Goal: Task Accomplishment & Management: Use online tool/utility

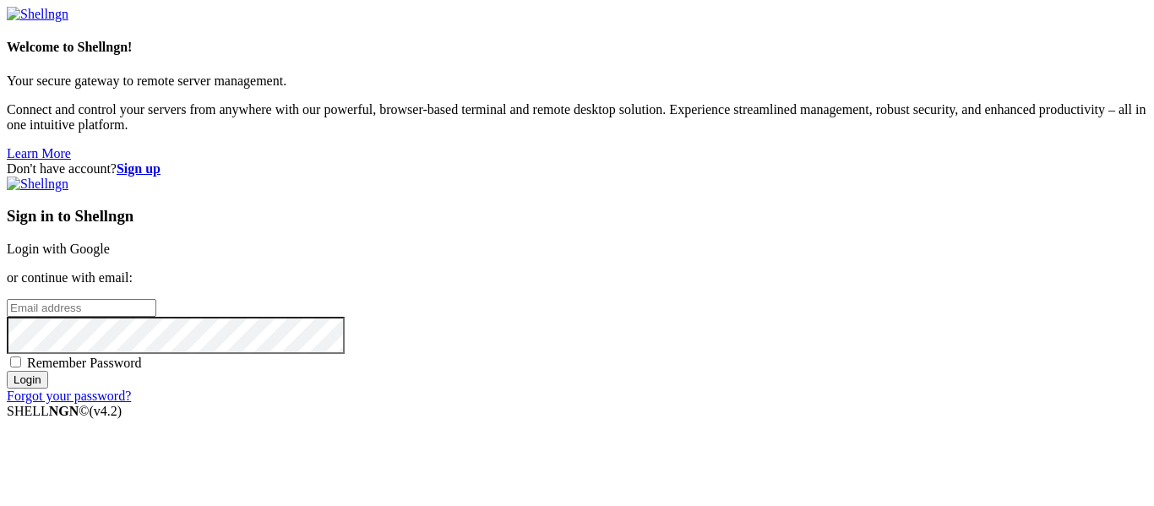
type input "bandit16"
click at [110, 242] on link "Login with Google" at bounding box center [58, 249] width 103 height 14
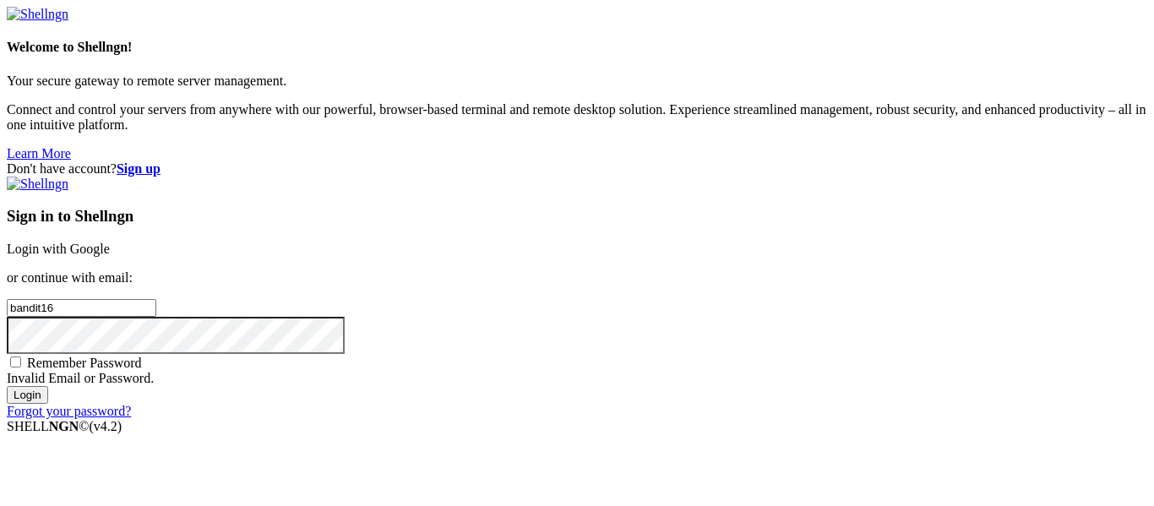
click at [110, 242] on link "Login with Google" at bounding box center [58, 249] width 103 height 14
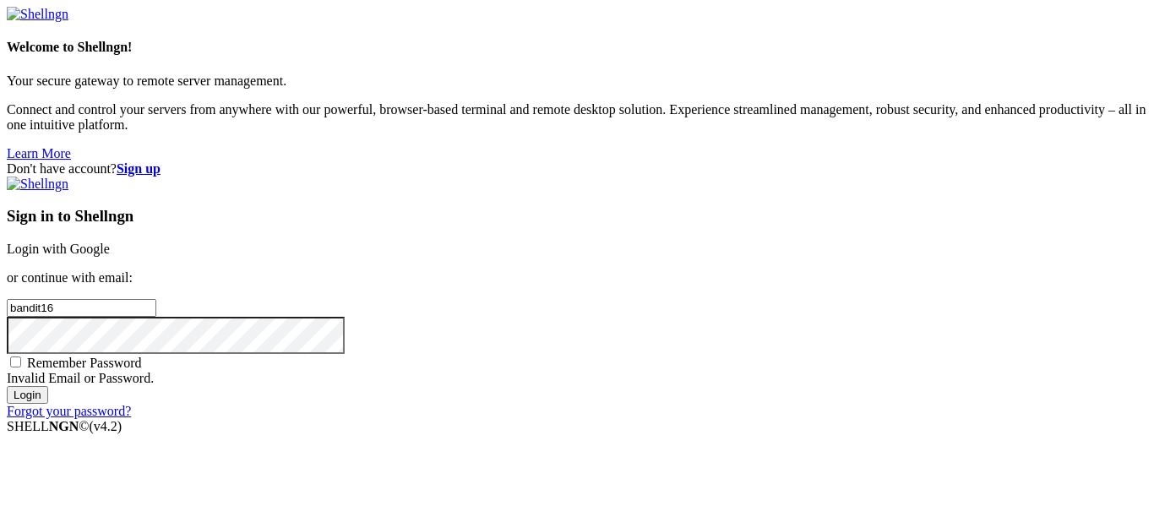
click at [110, 242] on link "Login with Google" at bounding box center [58, 249] width 103 height 14
type input "bandit16"
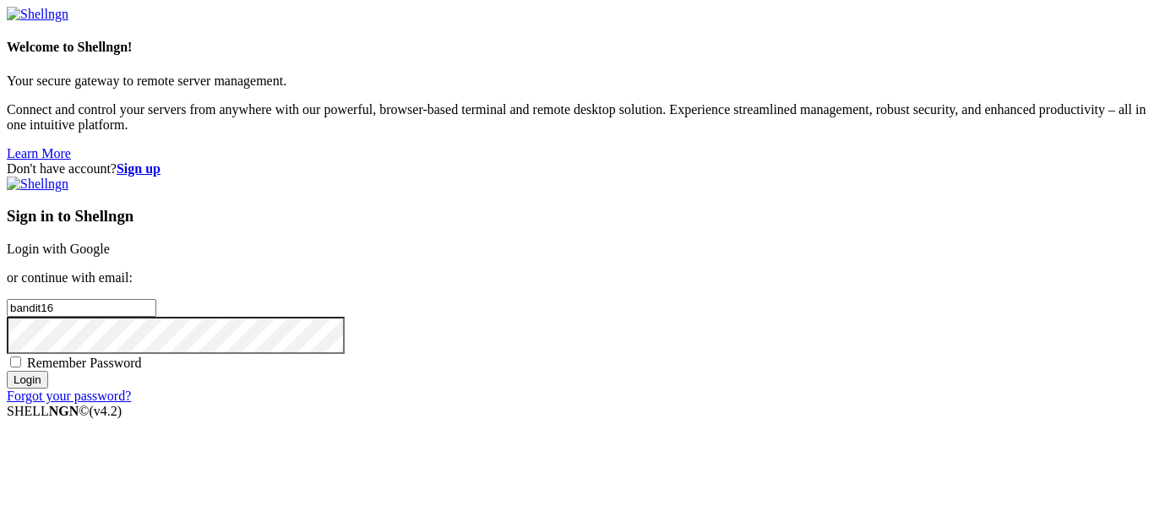
click at [110, 242] on link "Login with Google" at bounding box center [58, 249] width 103 height 14
click at [828, 177] on div "Sign in to Shellngn Login with Google or continue with email: bandit16 Remember…" at bounding box center [577, 298] width 1141 height 243
click at [805, 270] on p "or continue with email:" at bounding box center [577, 277] width 1141 height 15
click at [110, 242] on link "Login with Google" at bounding box center [58, 249] width 103 height 14
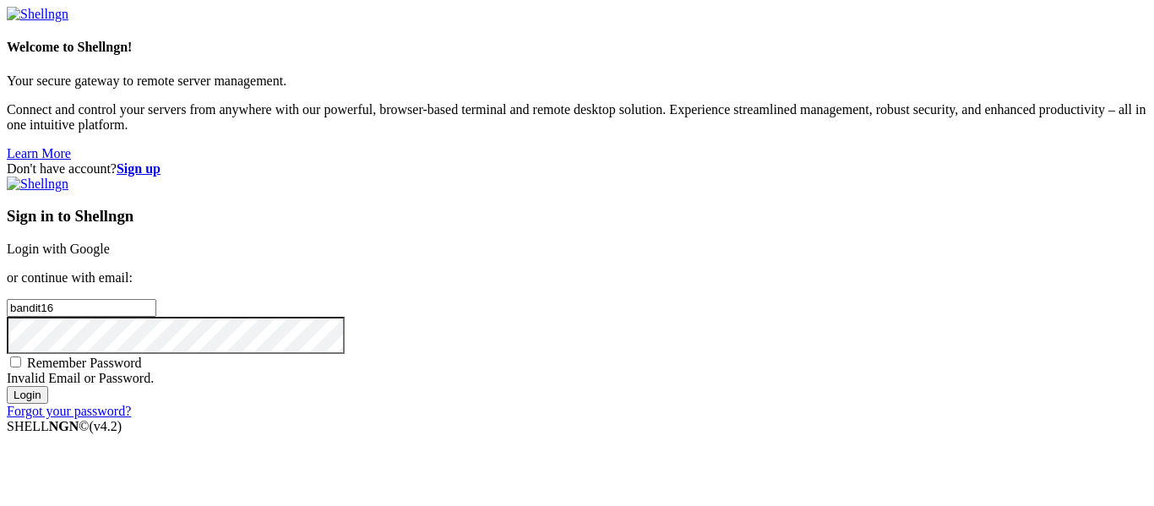
click at [110, 242] on link "Login with Google" at bounding box center [58, 249] width 103 height 14
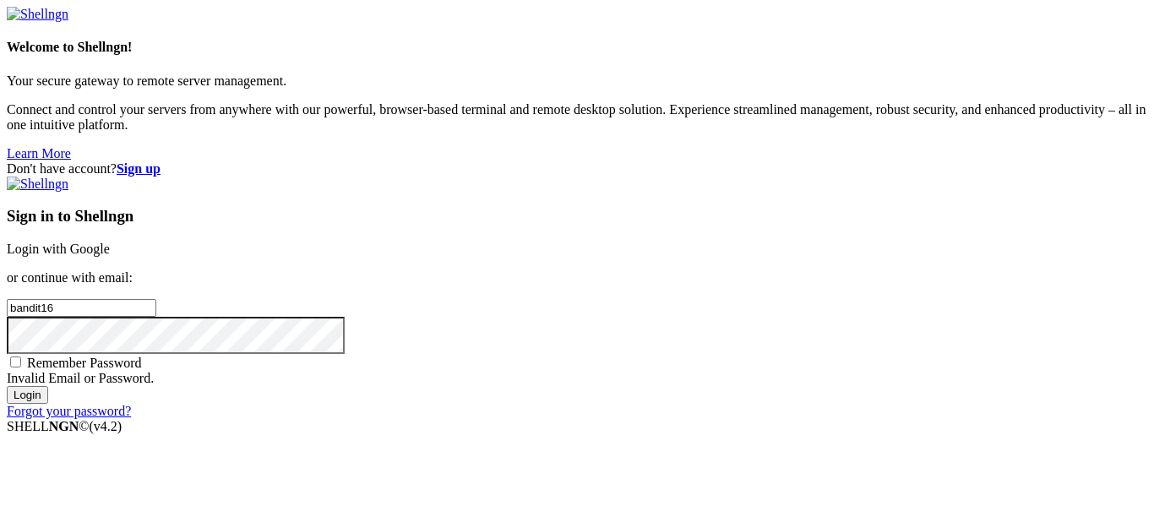
click at [110, 242] on link "Login with Google" at bounding box center [58, 249] width 103 height 14
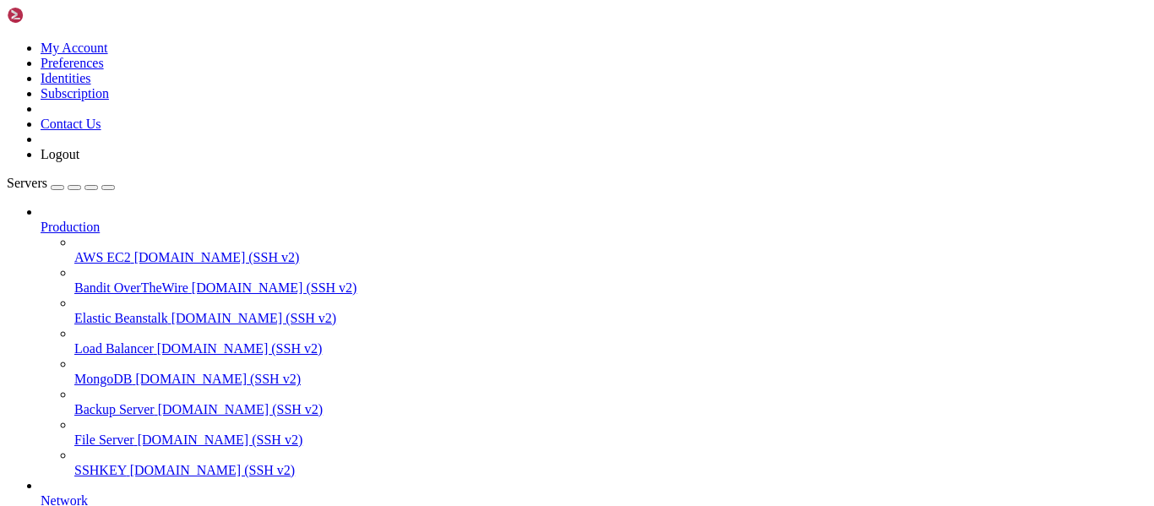
click at [74, 281] on icon at bounding box center [74, 281] width 0 height 0
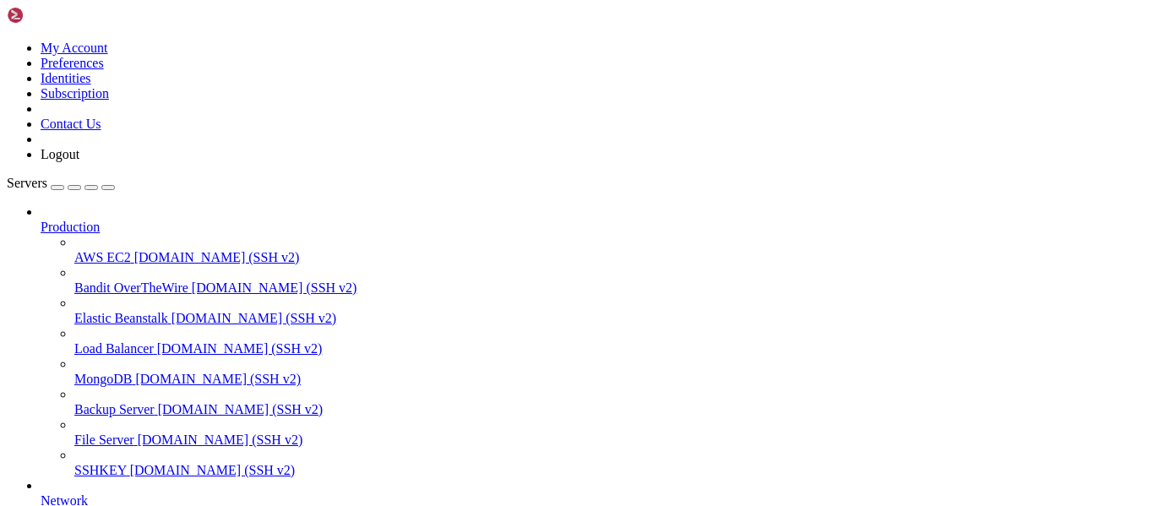
click at [172, 311] on span "[DOMAIN_NAME] (SSH v2)" at bounding box center [255, 318] width 166 height 14
click at [192, 281] on span "[DOMAIN_NAME] (SSH v2)" at bounding box center [275, 288] width 166 height 14
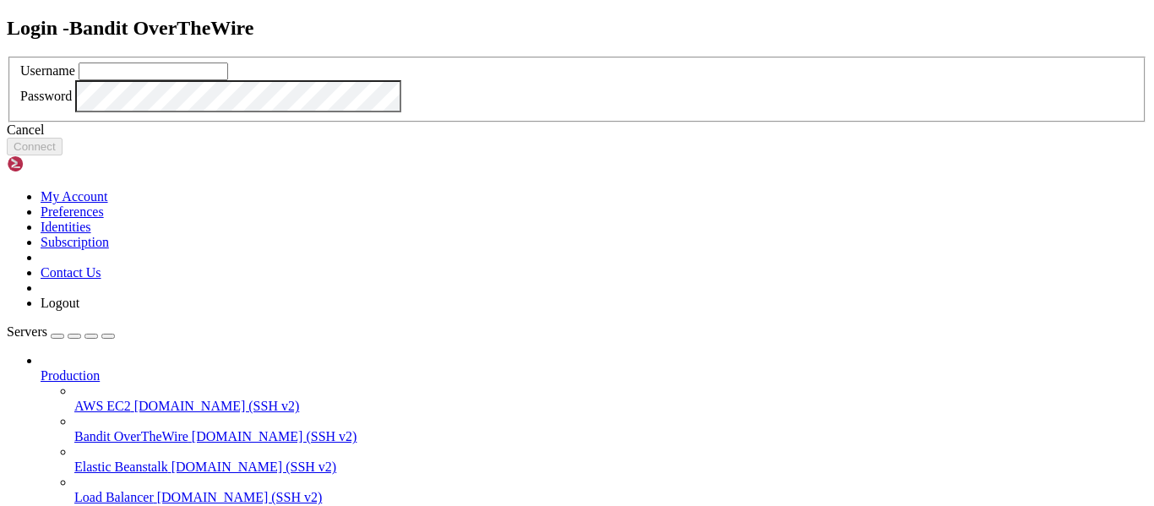
type input "bandit16"
click at [63, 156] on button "Connect" at bounding box center [35, 147] width 56 height 18
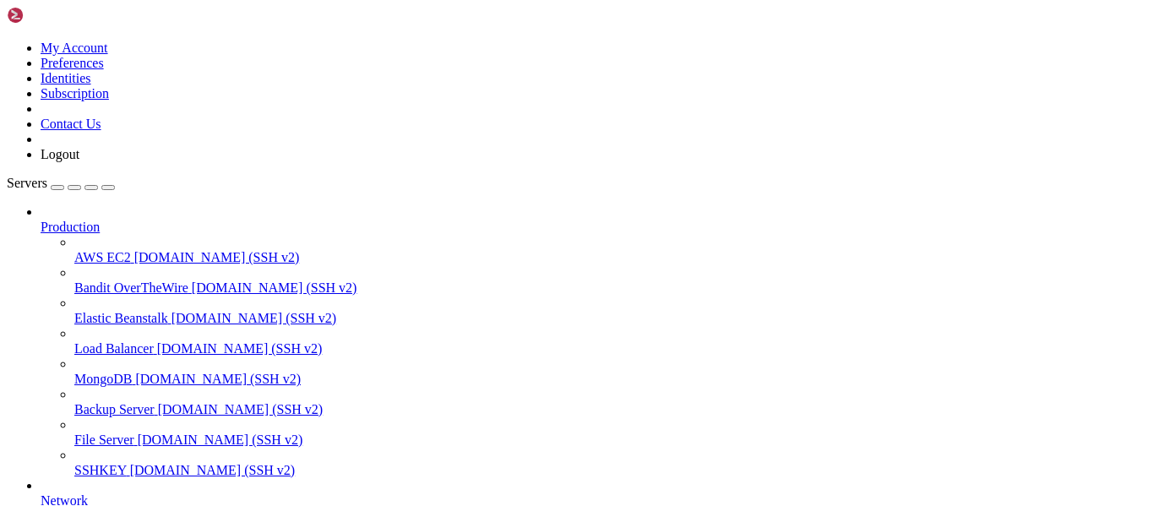
scroll to position [3134, 0]
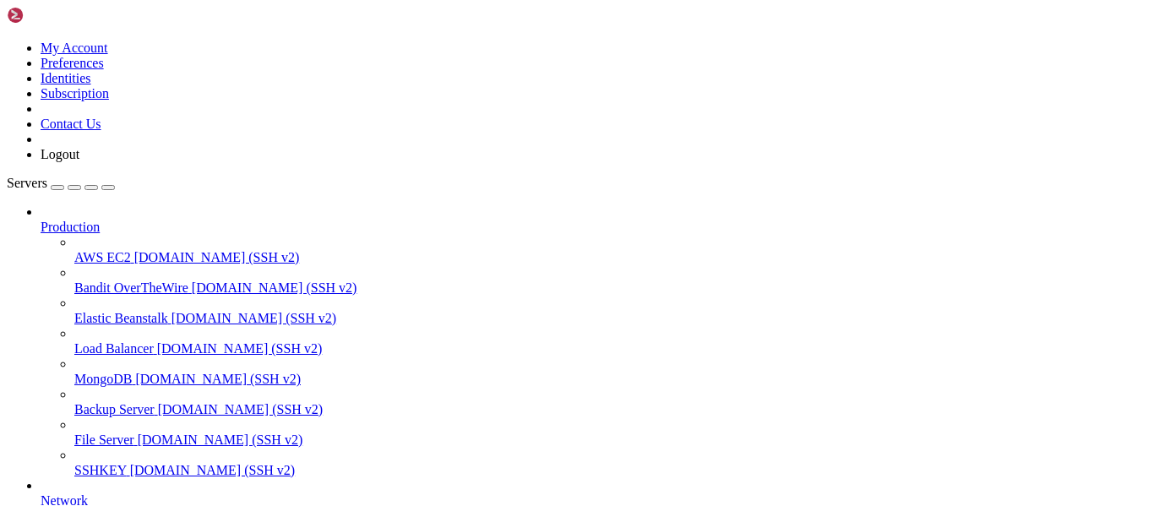
scroll to position [5264, 0]
drag, startPoint x: 100, startPoint y: 1357, endPoint x: 3, endPoint y: 1253, distance: 142.4
click html "Page up 0000 - 71 32 21 3a 6b 66 43 4a-bd a5 95 bf f6 fe c7 03 q2!:kfCJ........…"
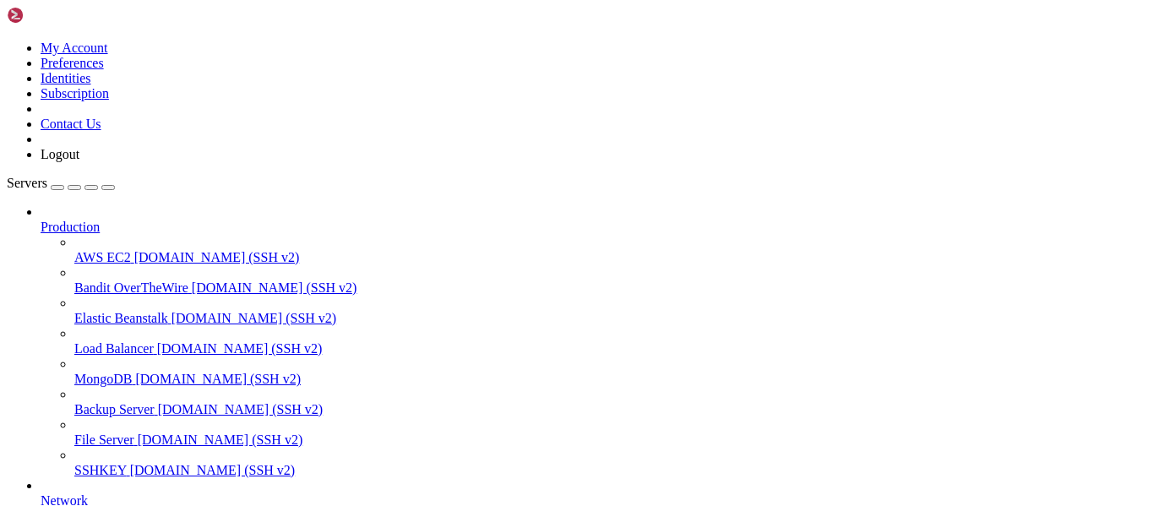
scroll to position [7424, 0]
click at [422, 313] on div at bounding box center [577, 253] width 1154 height 506
click at [185, 281] on link "Bandit OverTheWire [DOMAIN_NAME] (SSH v2)" at bounding box center [610, 288] width 1073 height 15
click at [142, 250] on link "AWS EC2 [DOMAIN_NAME] (SSH v2)" at bounding box center [610, 257] width 1073 height 15
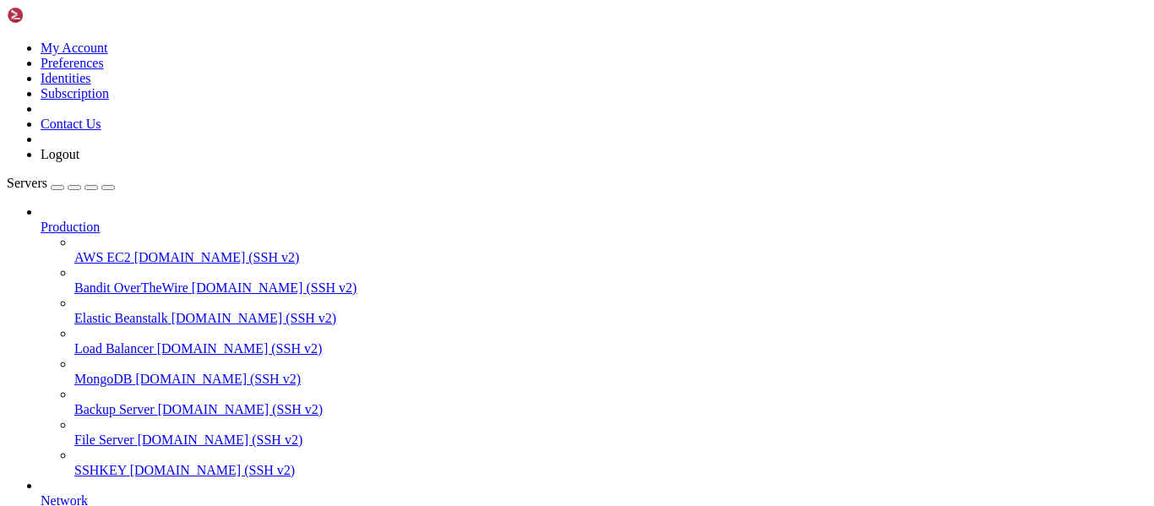
click at [136, 281] on span "Bandit OverTheWire" at bounding box center [131, 288] width 114 height 14
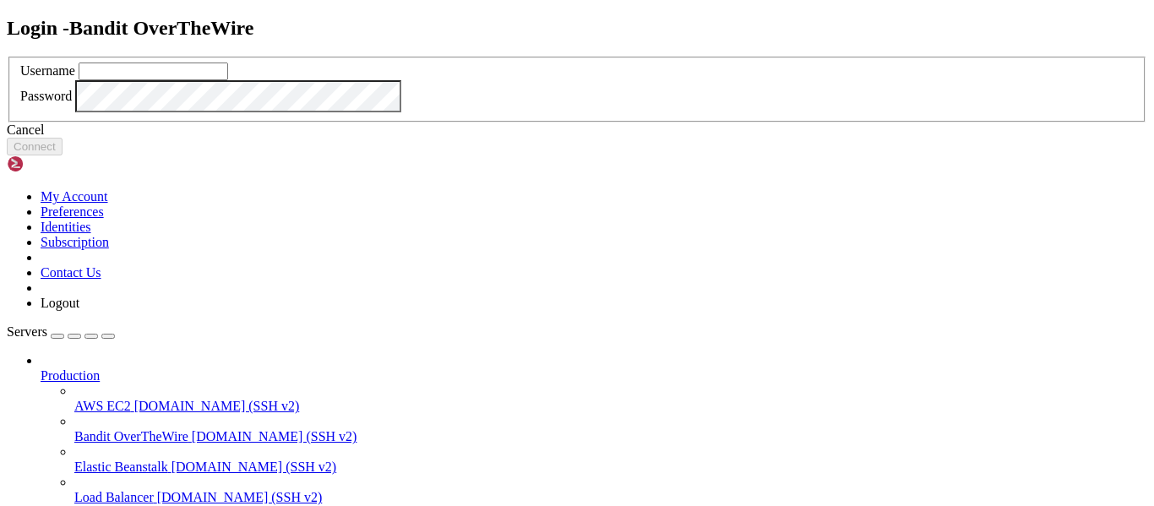
type input "bandit16"
click at [7, 57] on link at bounding box center [7, 57] width 0 height 0
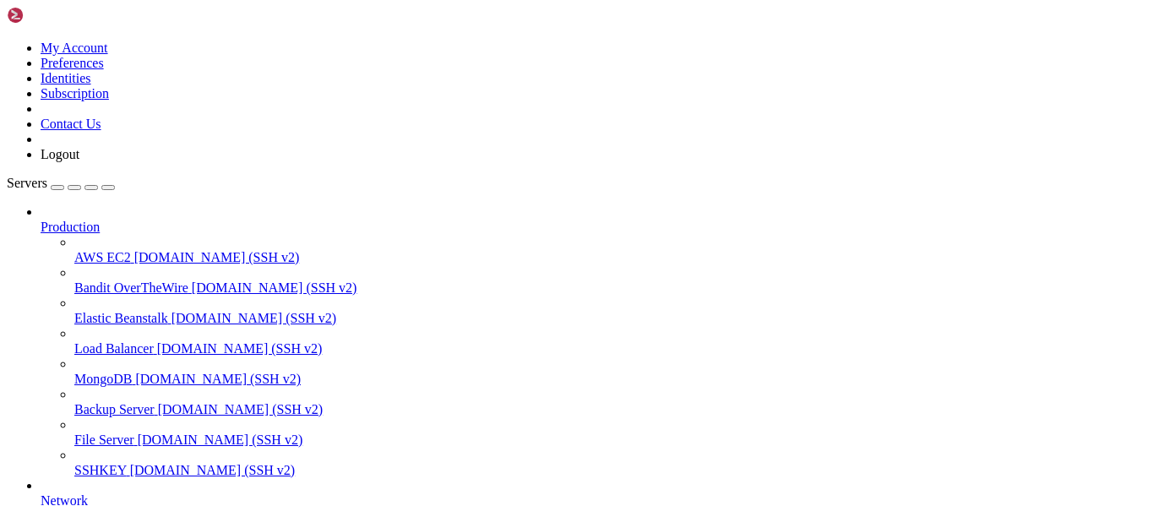
click at [130, 463] on span "[DOMAIN_NAME] (SSH v2)" at bounding box center [213, 470] width 166 height 14
click at [74, 281] on link "Bandit OverTheWire [DOMAIN_NAME] (SSH v2)" at bounding box center [610, 288] width 1073 height 15
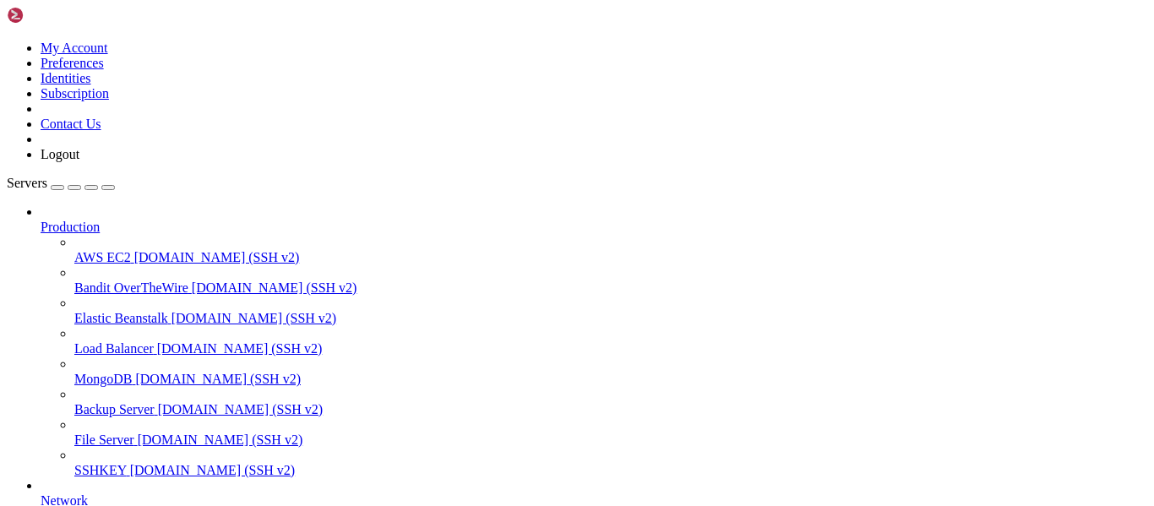
scroll to position [0, 0]
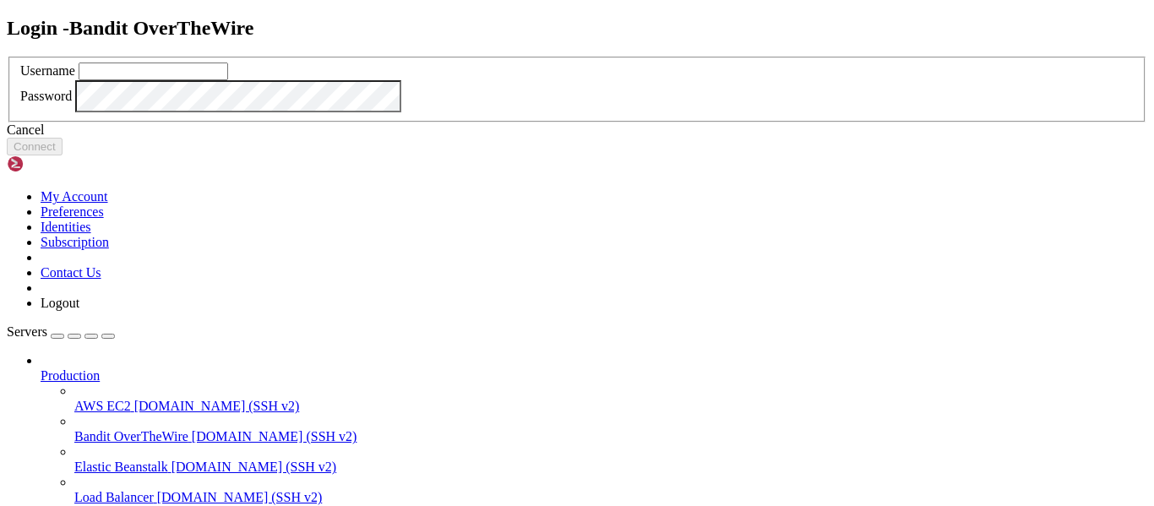
type input "bandit16"
click at [63, 156] on button "Connect" at bounding box center [35, 147] width 56 height 18
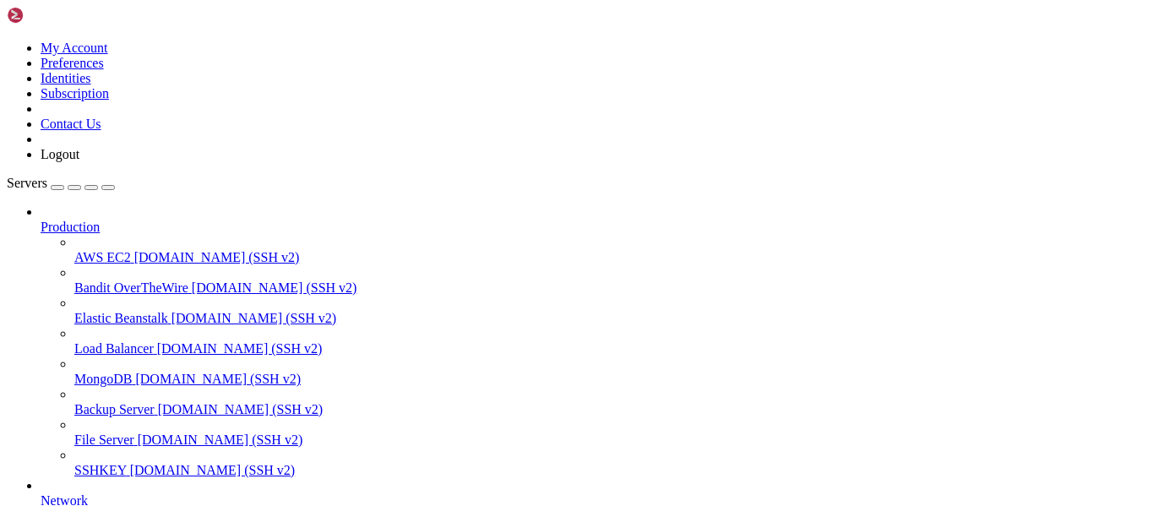
scroll to position [1080, 0]
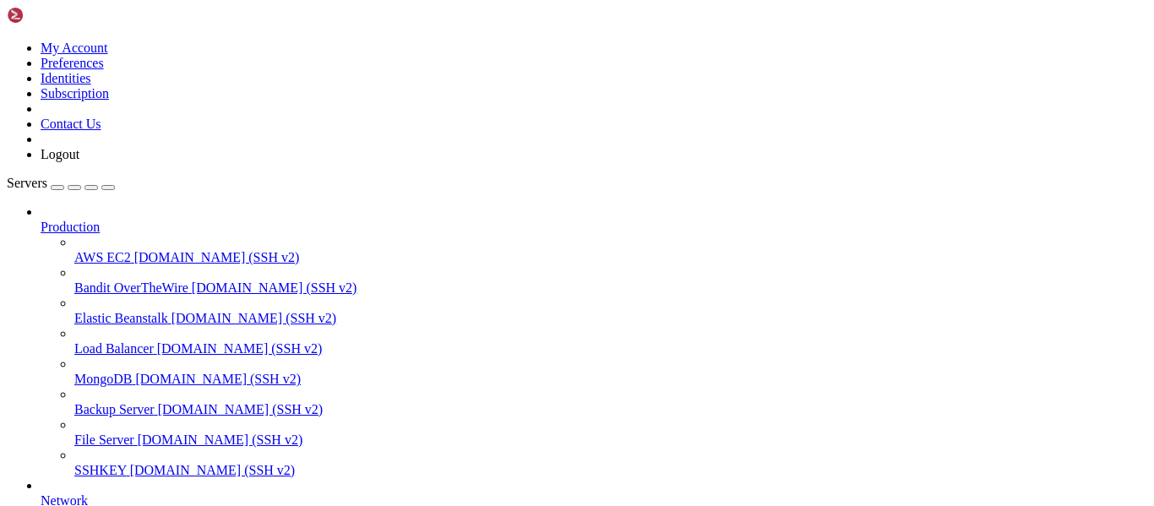
scroll to position [2495, 0]
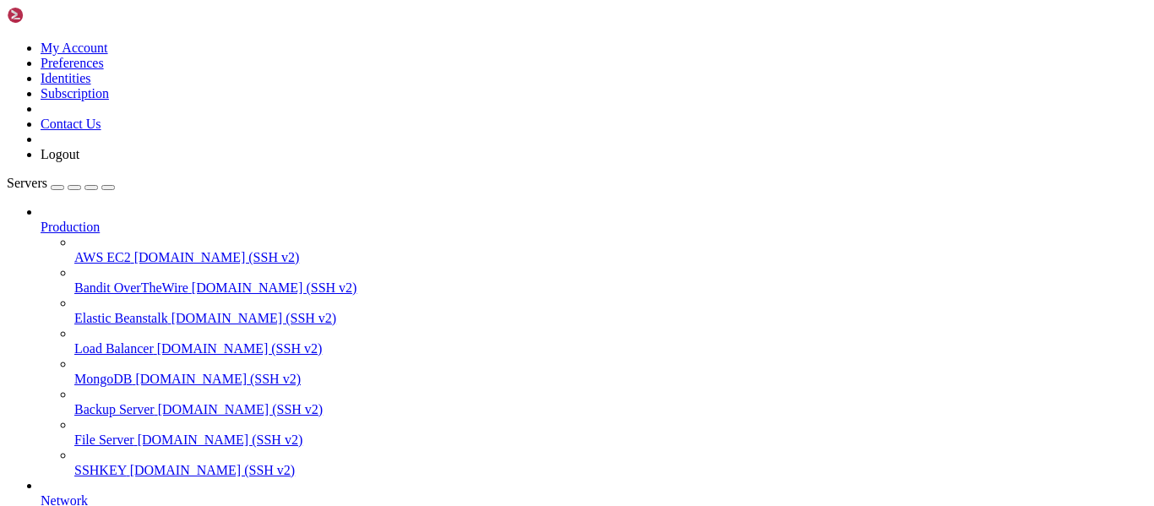
drag, startPoint x: 146, startPoint y: 1357, endPoint x: 14, endPoint y: 1201, distance: 205.1
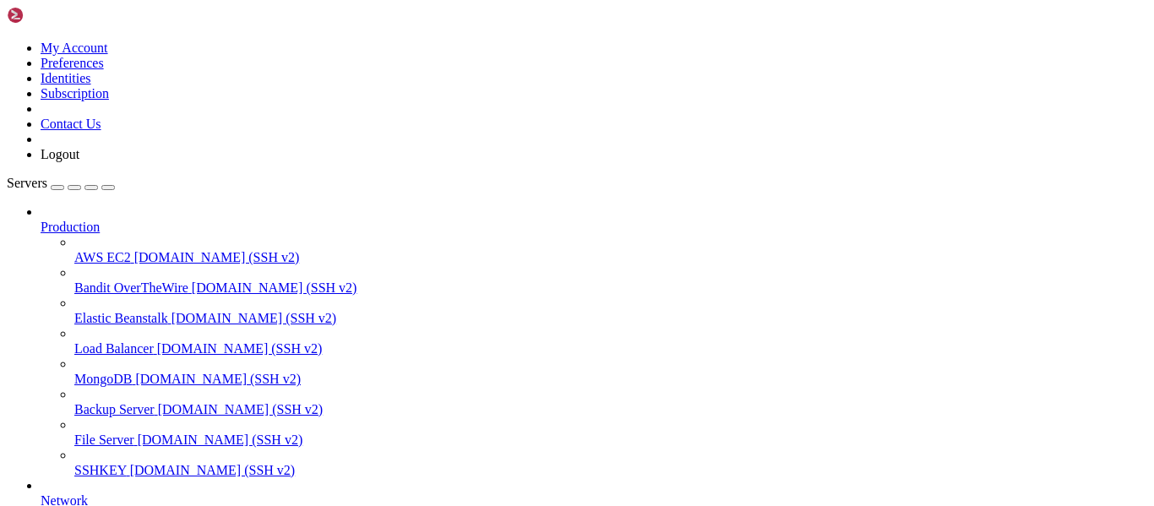
click at [192, 281] on span "[DOMAIN_NAME] (SSH v2)" at bounding box center [275, 288] width 166 height 14
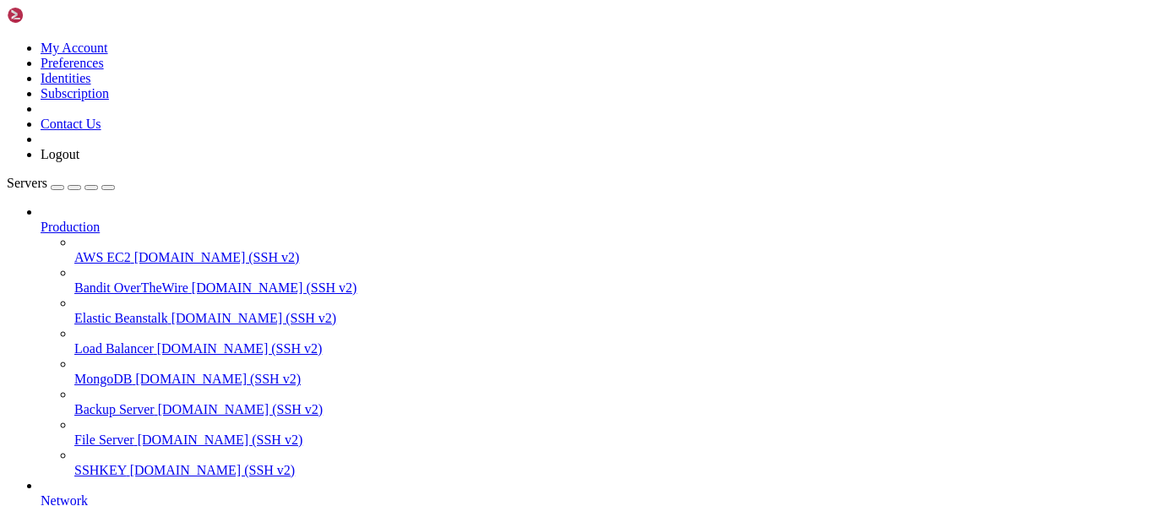
scroll to position [0, 0]
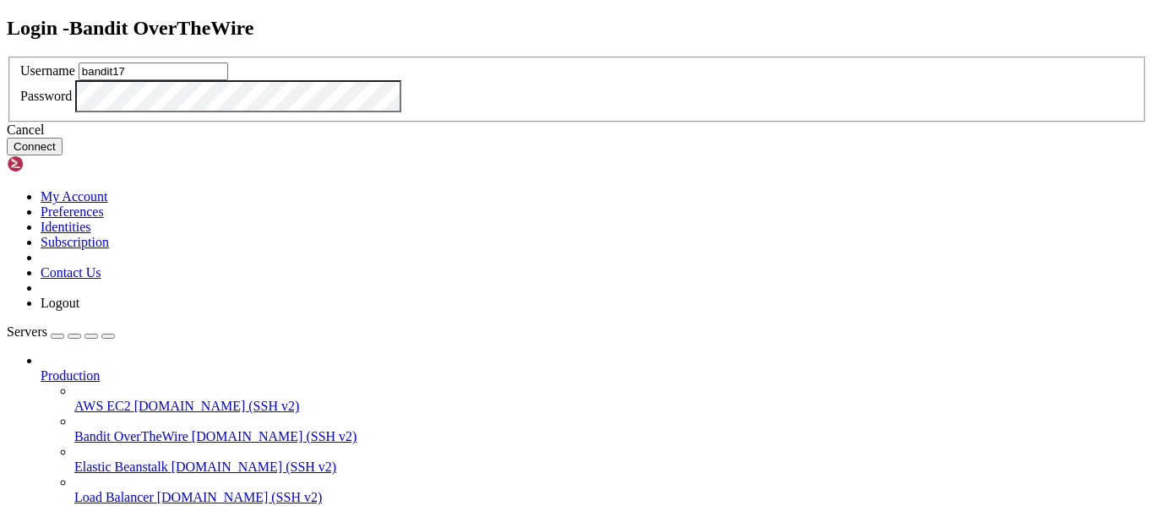
type input "bandit17"
click at [63, 156] on button "Connect" at bounding box center [35, 147] width 56 height 18
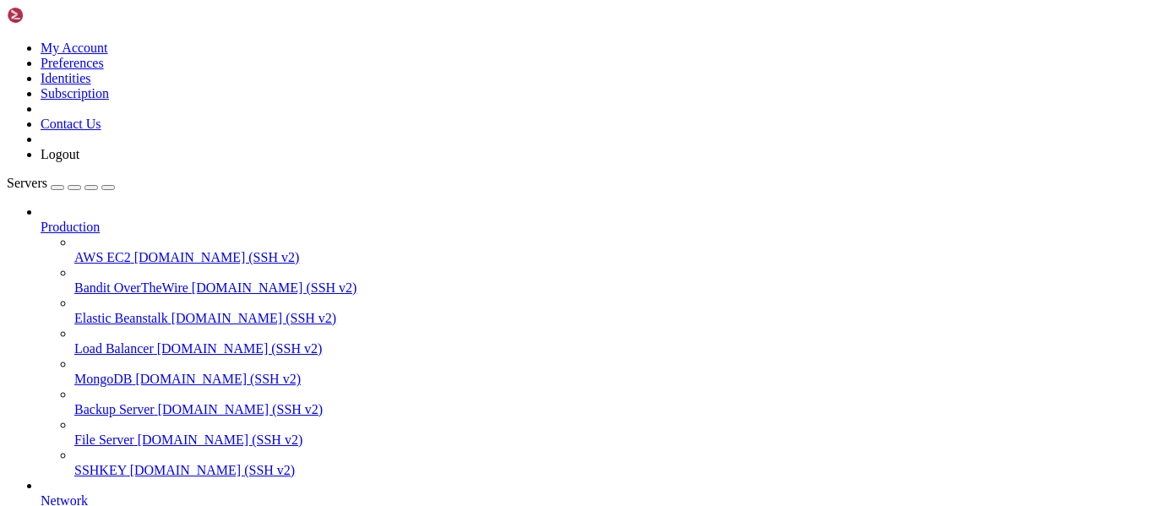
click at [74, 463] on icon at bounding box center [74, 463] width 0 height 0
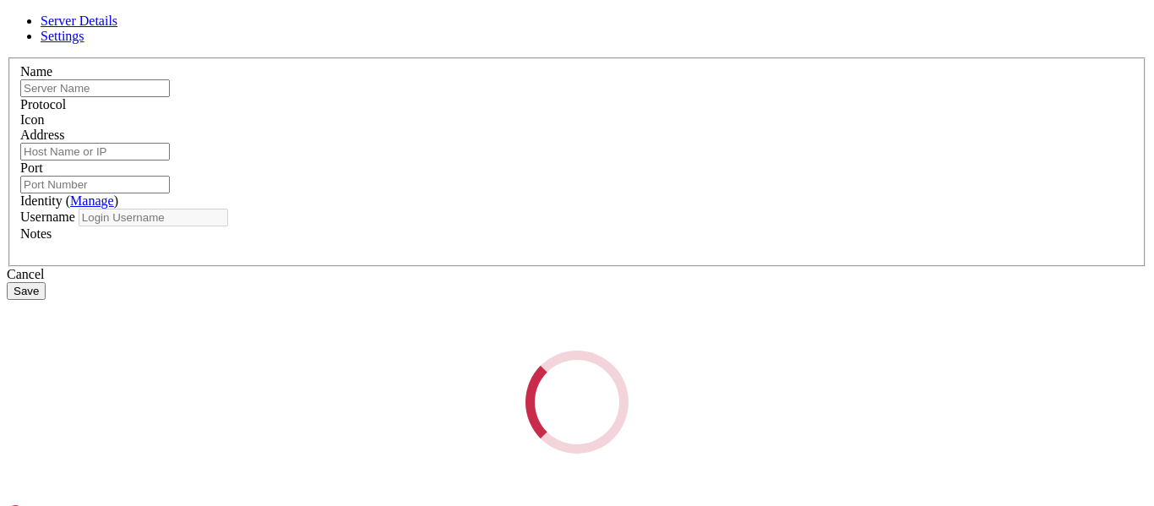
type input "SSHKEY"
type input "[DOMAIN_NAME]"
type input "2220"
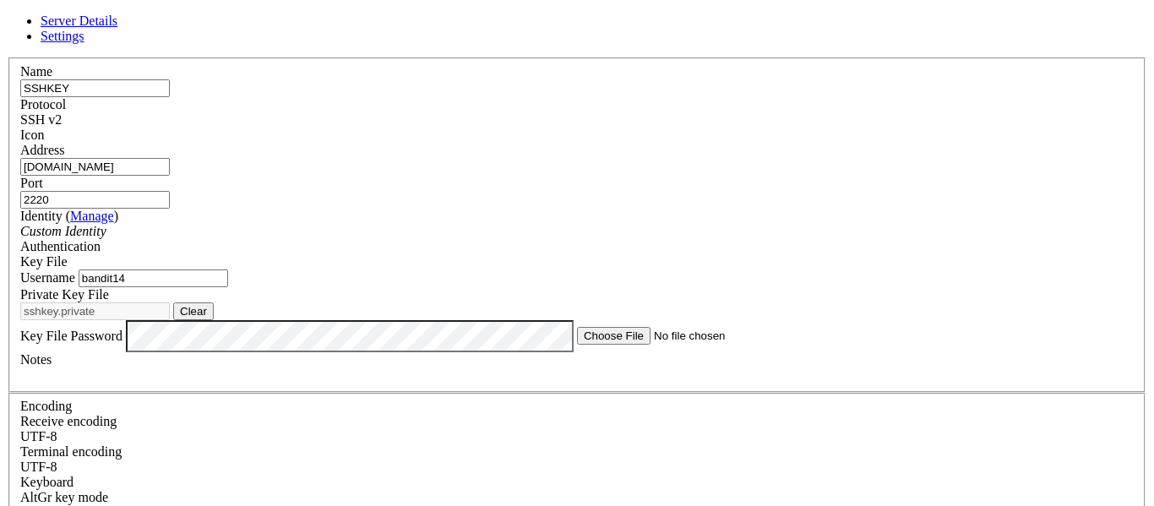
click at [228, 287] on input "bandit14" at bounding box center [154, 279] width 150 height 18
type input "bandit17"
click at [214, 320] on button "Clear" at bounding box center [193, 312] width 41 height 18
click at [224, 320] on button "Browse" at bounding box center [198, 312] width 51 height 18
type input "sshkey.private"
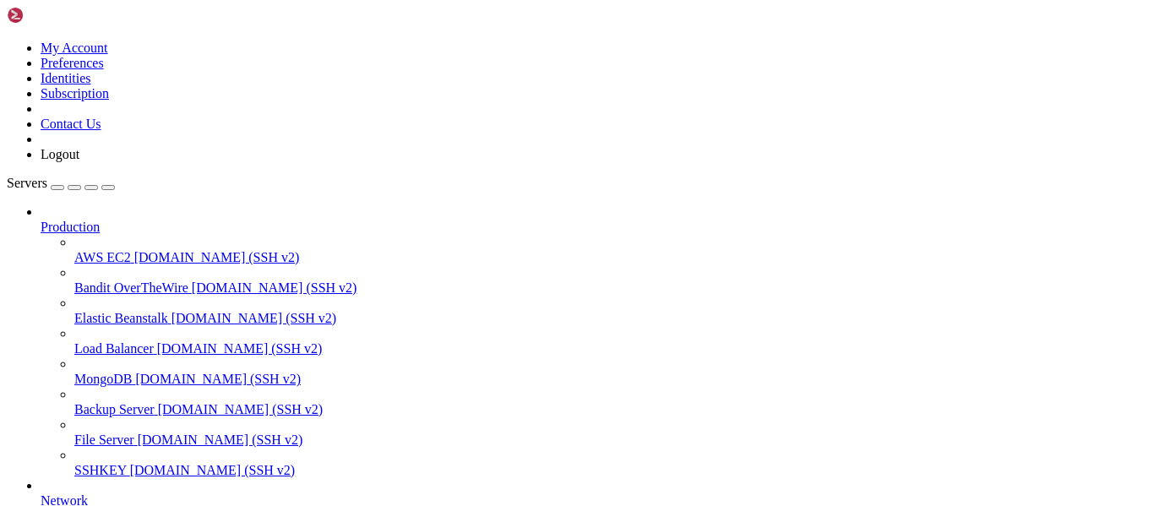
click at [150, 465] on span "[DOMAIN_NAME] (SSH v2)" at bounding box center [213, 470] width 166 height 14
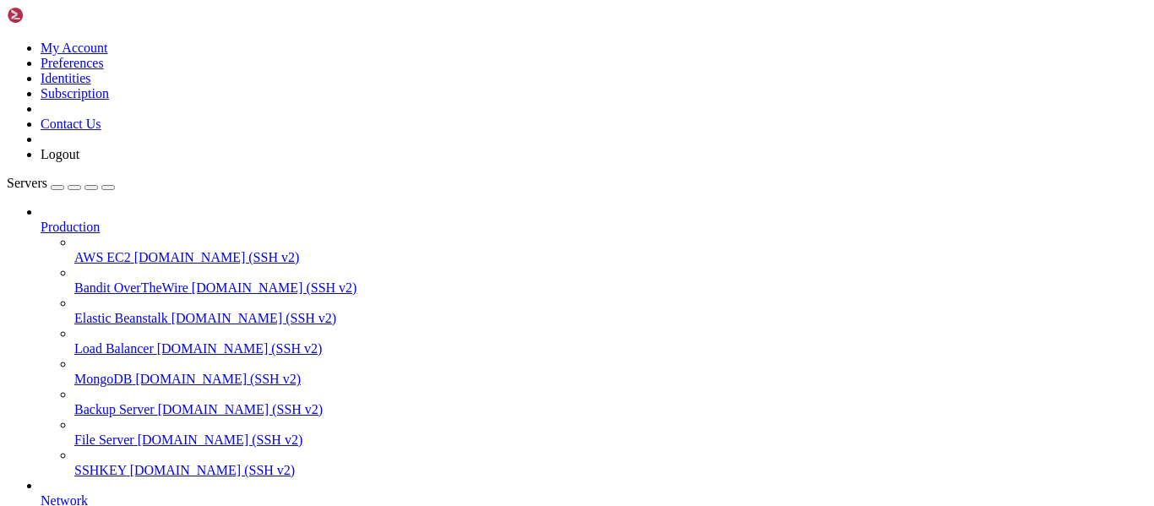
scroll to position [1080, 0]
drag, startPoint x: 52, startPoint y: 1262, endPoint x: 150, endPoint y: 1247, distance: 99.1
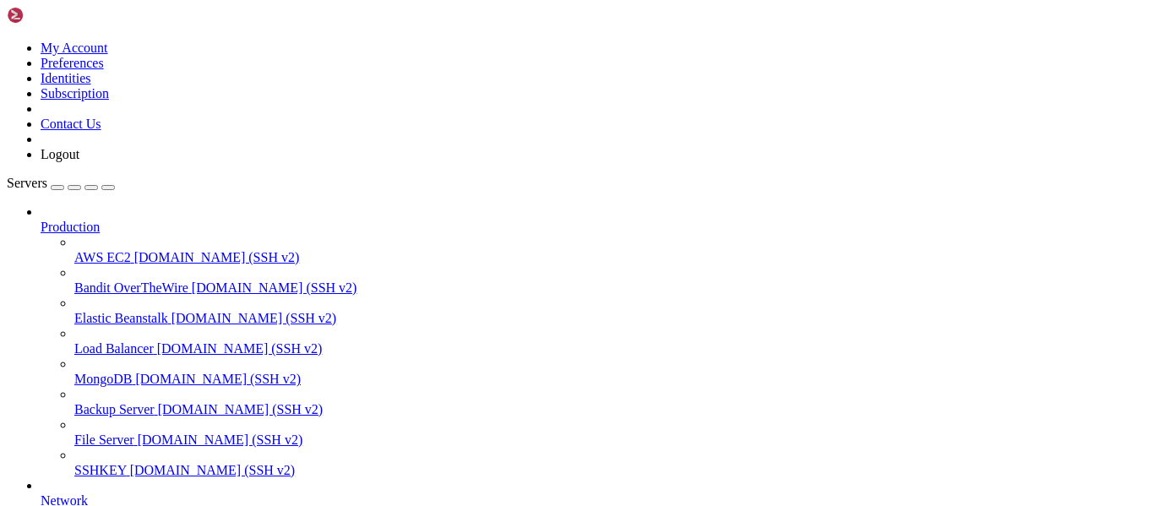
scroll to position [1308, 0]
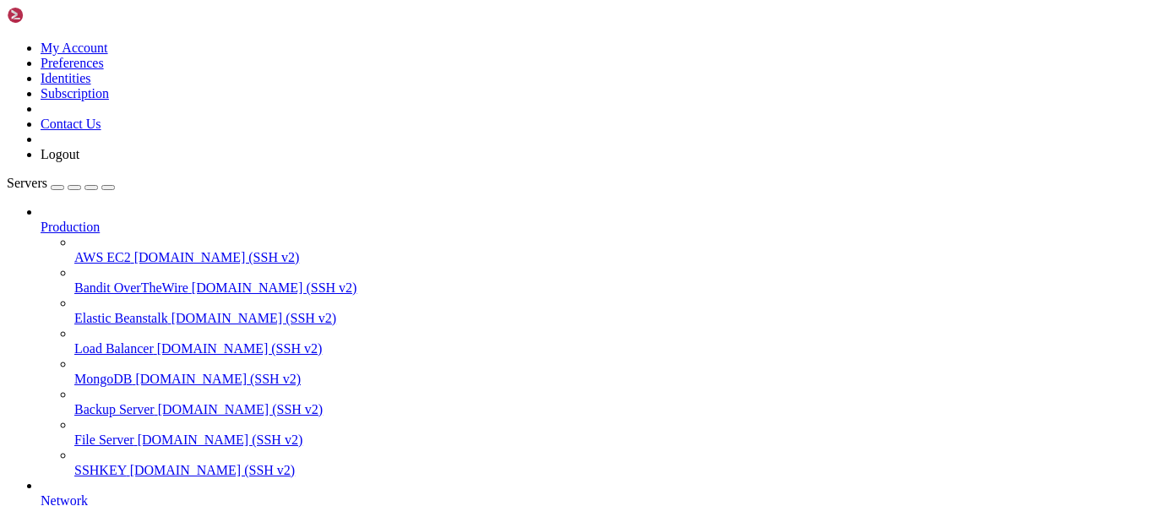
click at [104, 281] on link "Bandit OverTheWire [DOMAIN_NAME] (SSH v2)" at bounding box center [610, 288] width 1073 height 15
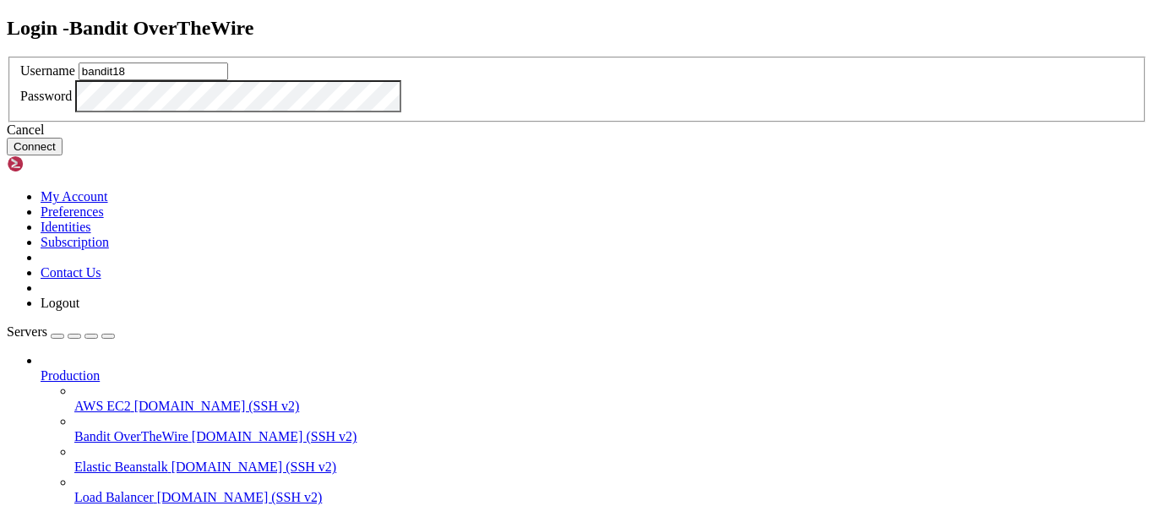
type input "bandit18"
click at [63, 156] on button "Connect" at bounding box center [35, 147] width 56 height 18
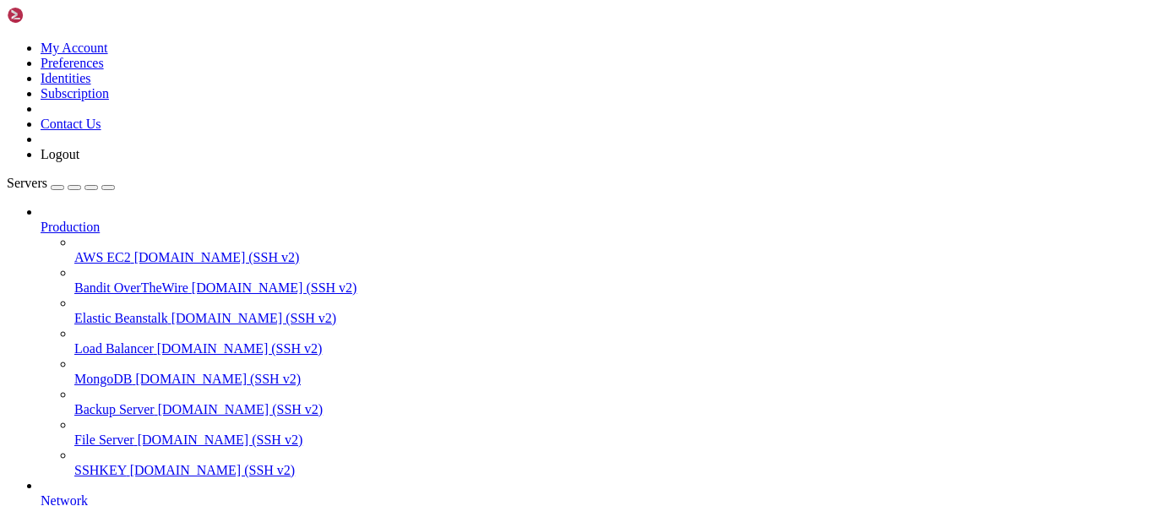
scroll to position [1095, 0]
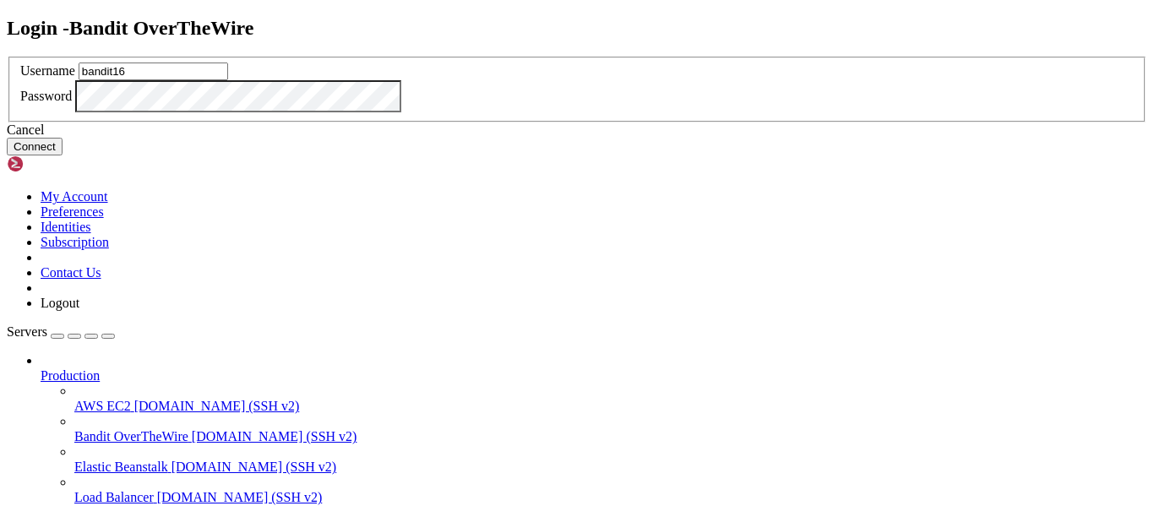
click at [228, 80] on input "bandit16" at bounding box center [154, 72] width 150 height 18
type input "bandit18"
click at [63, 156] on button "Connect" at bounding box center [35, 147] width 56 height 18
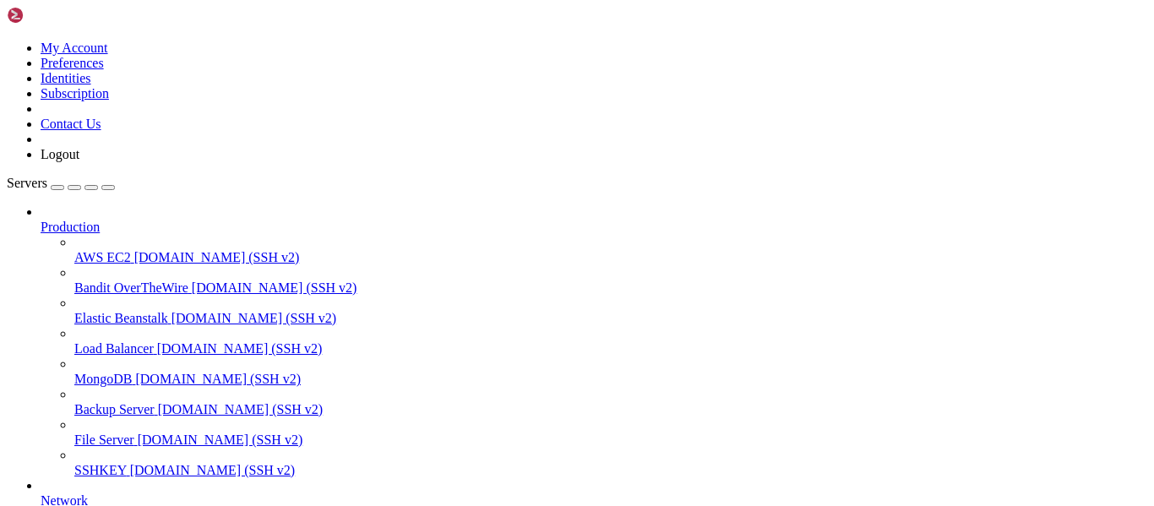
scroll to position [2191, 0]
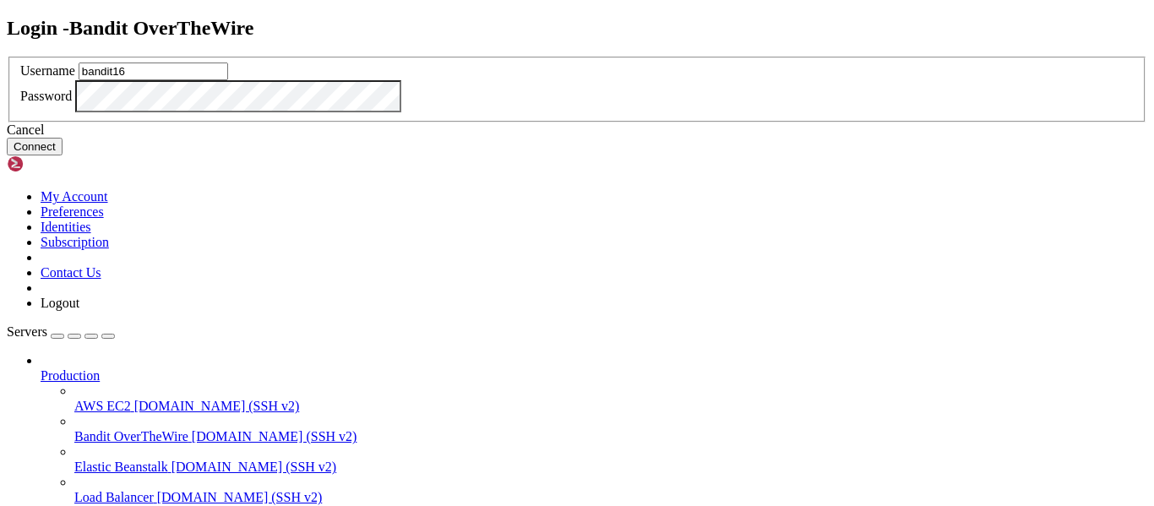
click at [228, 80] on input "bandit16" at bounding box center [154, 72] width 150 height 18
type input "bandit18"
click at [63, 156] on button "Connect" at bounding box center [35, 147] width 56 height 18
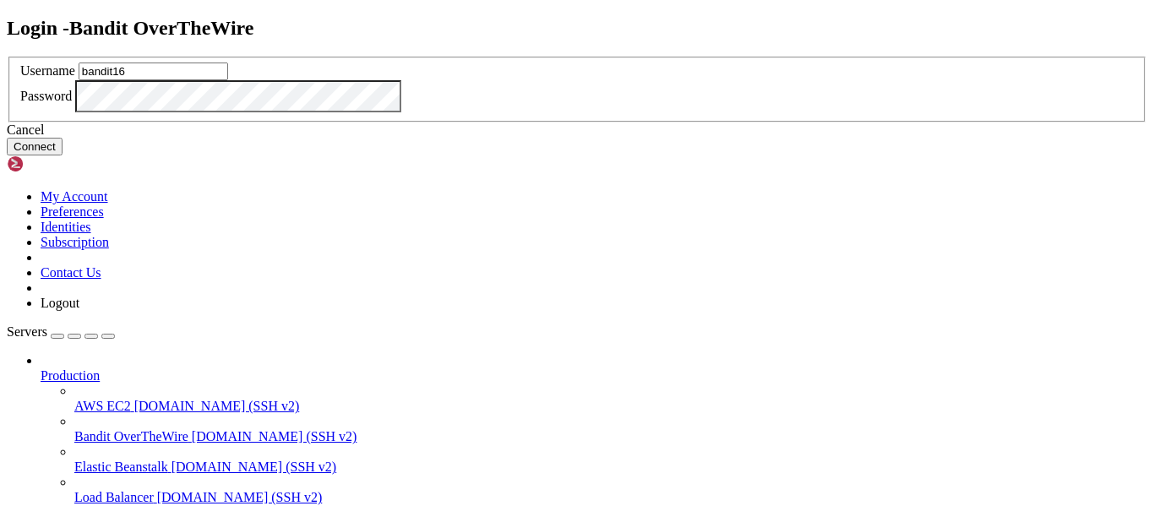
click at [228, 80] on input "bandit16" at bounding box center [154, 72] width 150 height 18
type input "bandit18"
click button "Connect" at bounding box center [35, 147] width 56 height 18
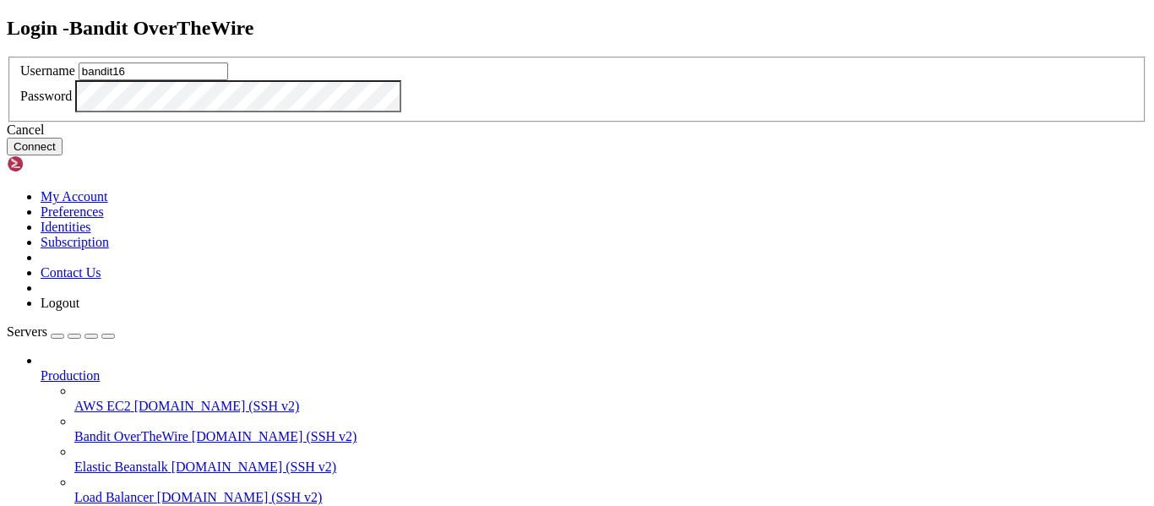
click at [228, 80] on input "bandit16" at bounding box center [154, 72] width 150 height 18
type input "bandit18"
click at [63, 156] on button "Connect" at bounding box center [35, 147] width 56 height 18
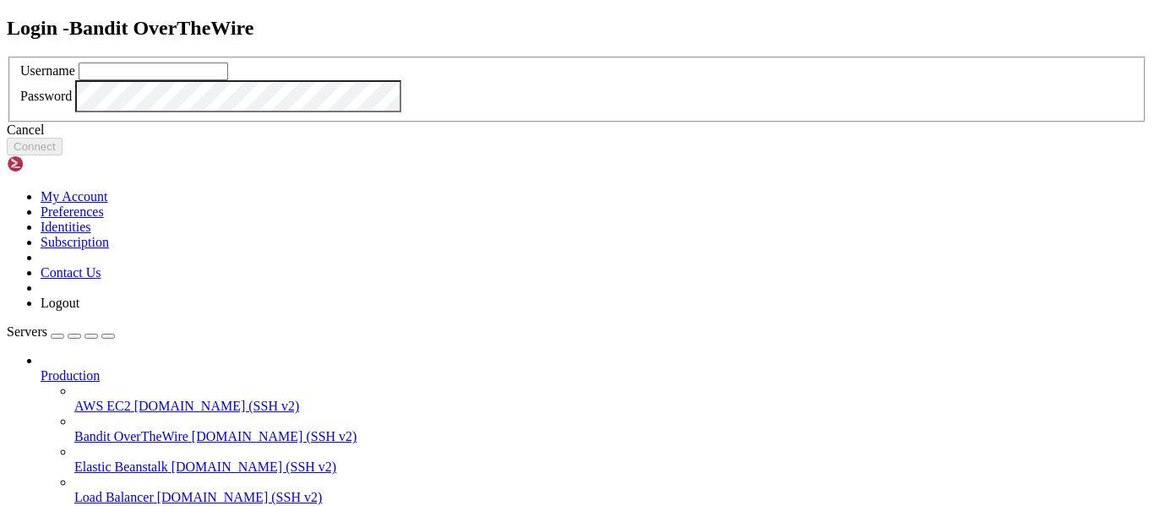
type input "bandit16"
click at [595, 138] on div "Cancel" at bounding box center [577, 130] width 1141 height 15
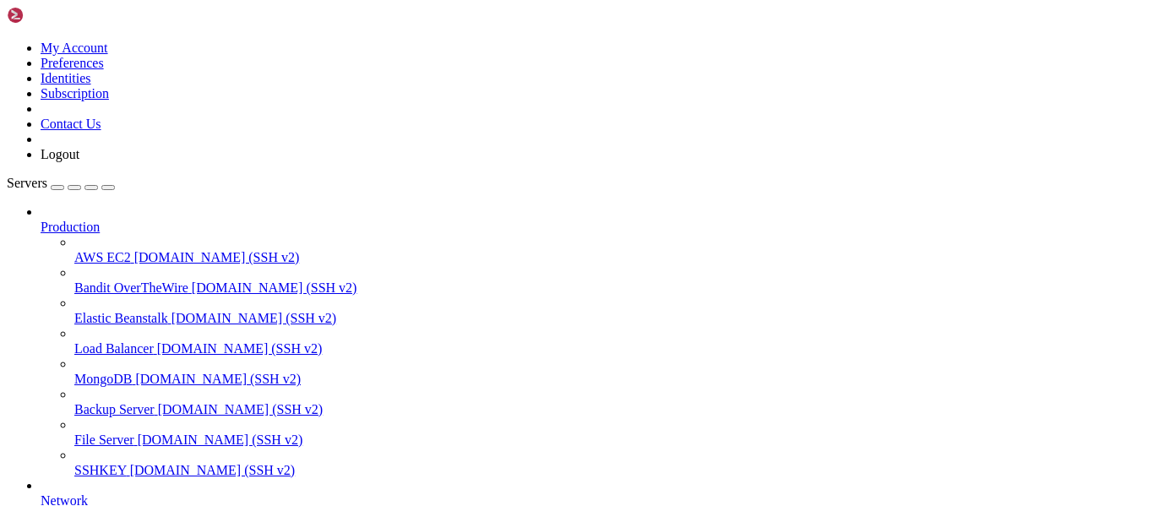
click at [127, 463] on span "SSHKEY" at bounding box center [100, 470] width 52 height 14
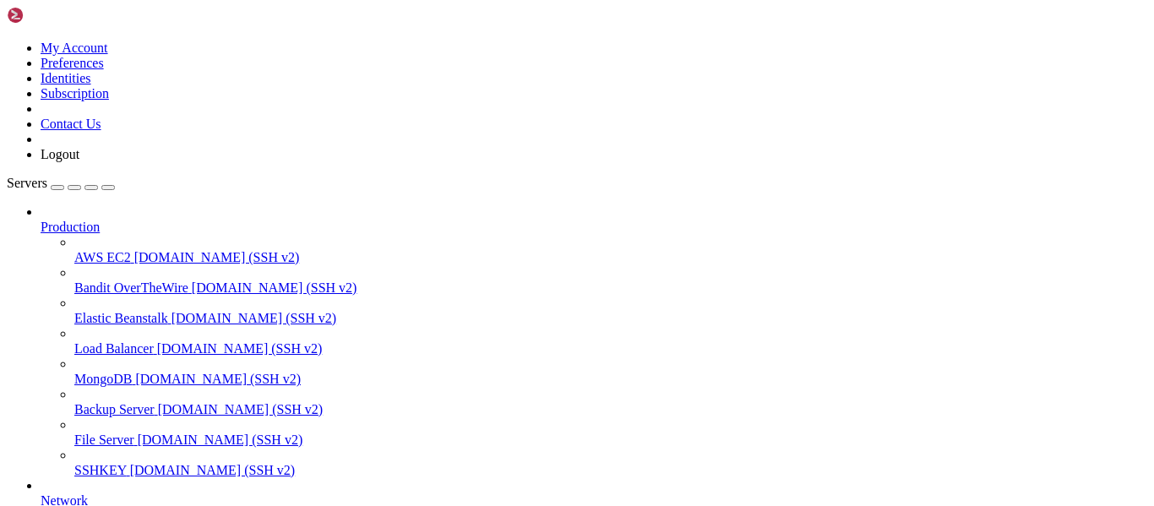
scroll to position [1217, 0]
click at [141, 281] on span "Bandit OverTheWire" at bounding box center [131, 288] width 114 height 14
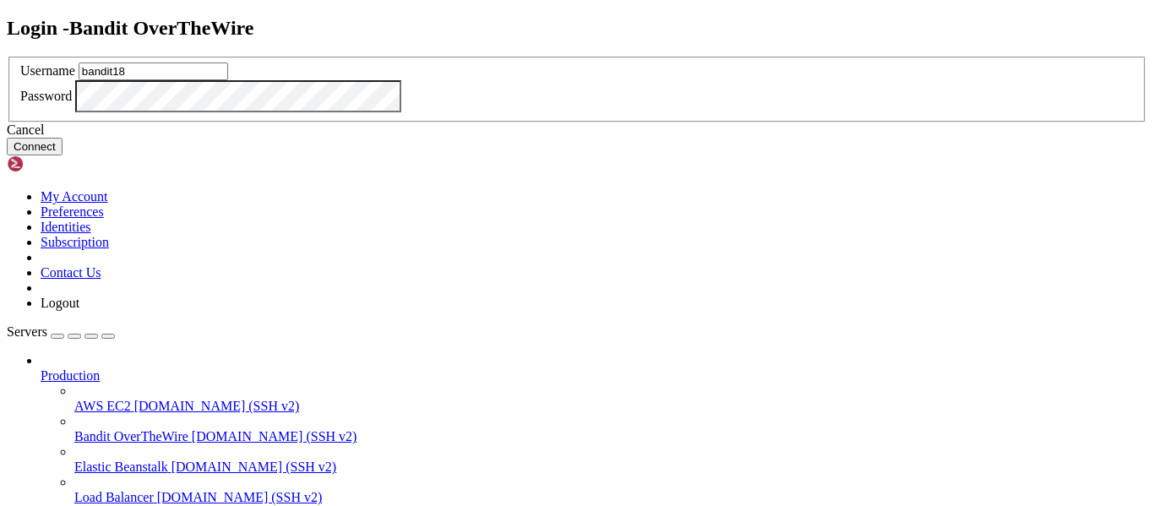
type input "bandit18"
click button "Connect" at bounding box center [35, 147] width 56 height 18
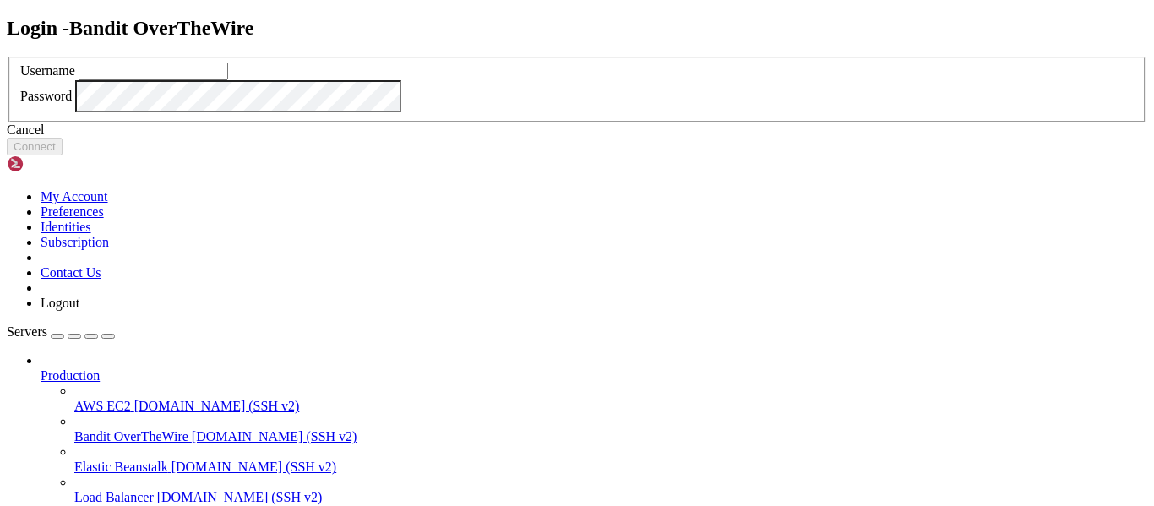
type input "bandit16"
click at [745, 123] on div "Username bandit16 Password" at bounding box center [577, 90] width 1141 height 67
click at [7, 57] on icon at bounding box center [7, 57] width 0 height 0
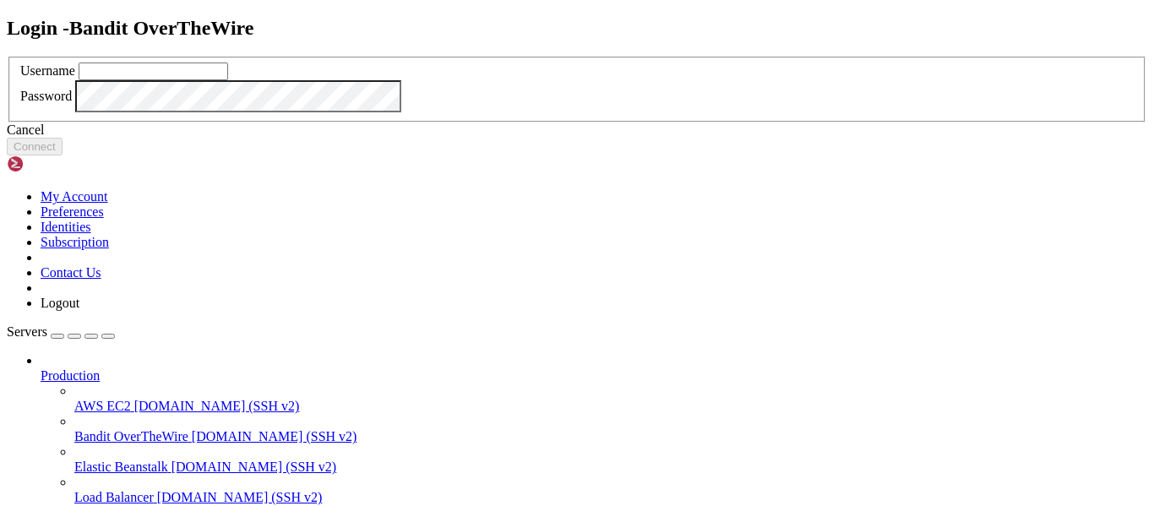
type input "bandit16"
click at [7, 57] on icon at bounding box center [7, 57] width 0 height 0
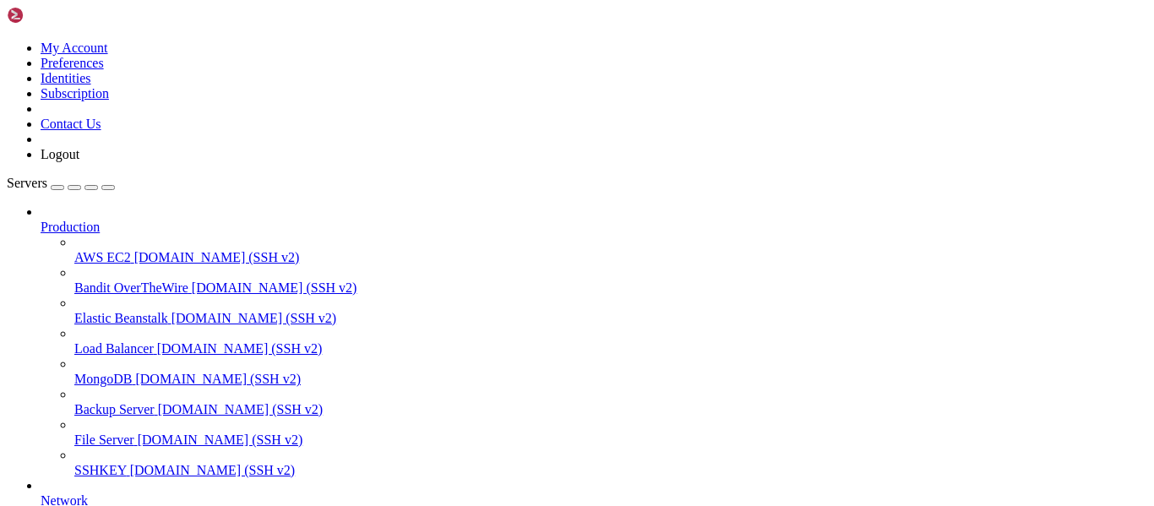
click at [134, 250] on span "[DOMAIN_NAME] (SSH v2)" at bounding box center [217, 257] width 166 height 14
click at [172, 311] on span "[DOMAIN_NAME] (SSH v2)" at bounding box center [255, 318] width 166 height 14
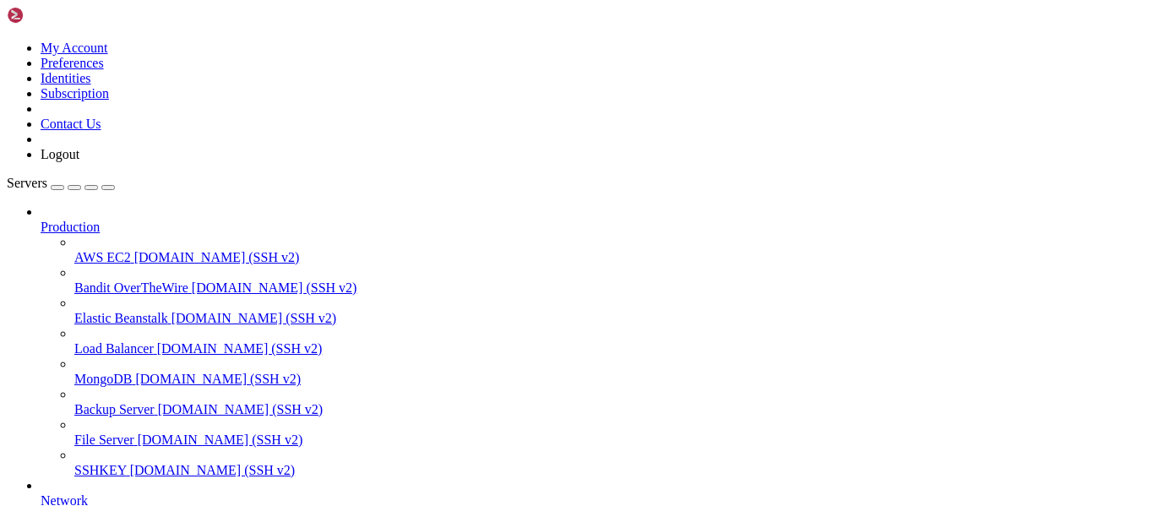
click at [137, 372] on span "[DOMAIN_NAME] (SSH v2)" at bounding box center [218, 379] width 166 height 14
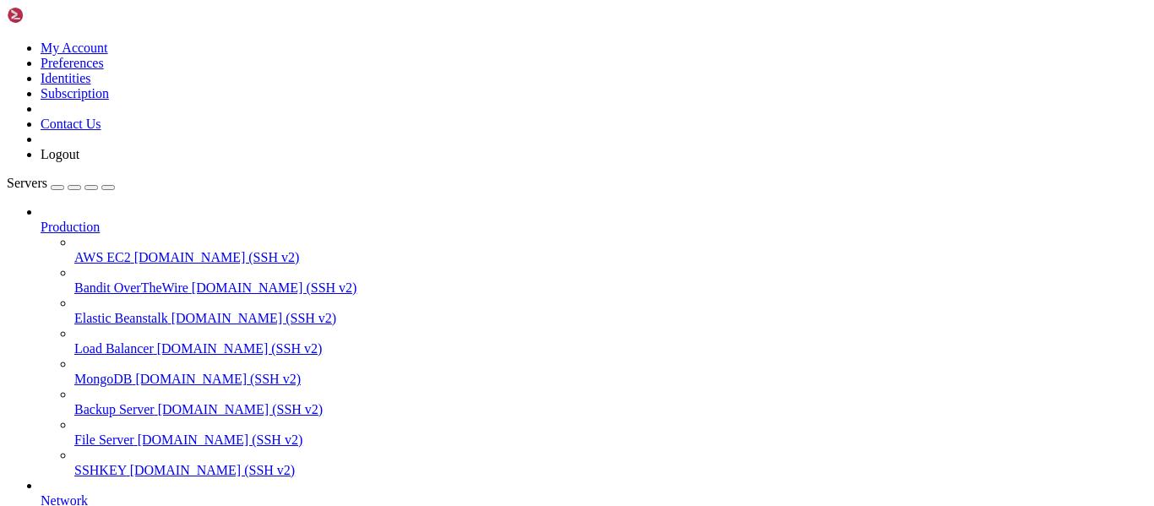
click at [151, 220] on link "Production" at bounding box center [594, 227] width 1107 height 15
click at [41, 220] on icon at bounding box center [41, 220] width 0 height 0
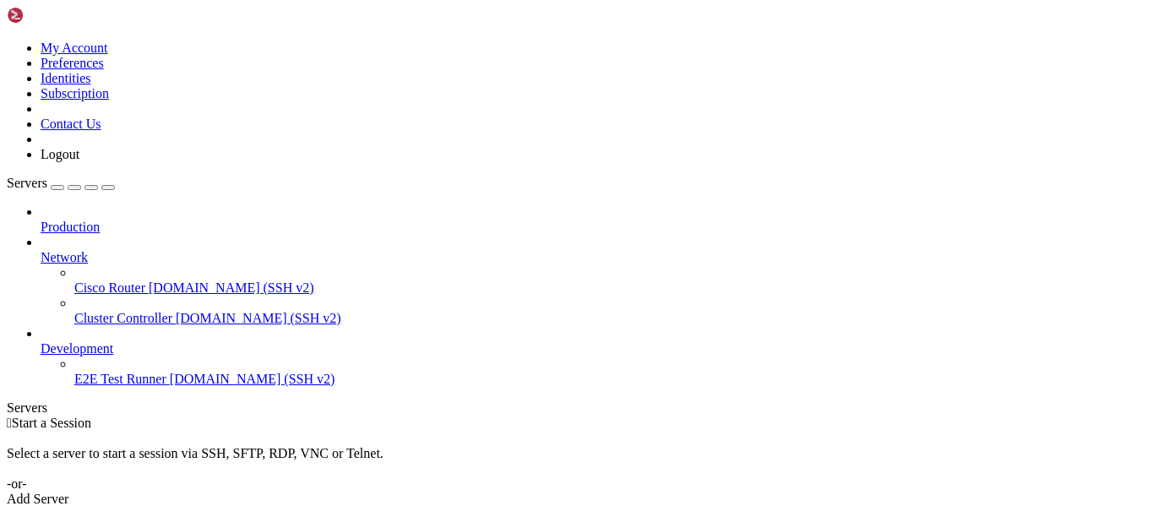
click at [41, 220] on icon at bounding box center [41, 220] width 0 height 0
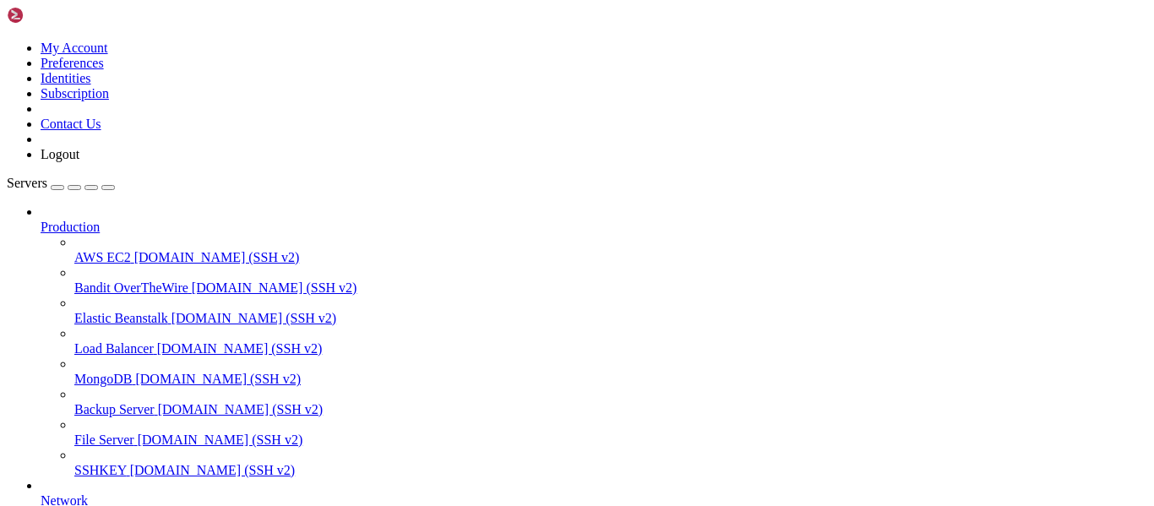
click at [57, 188] on div "button" at bounding box center [57, 188] width 0 height 0
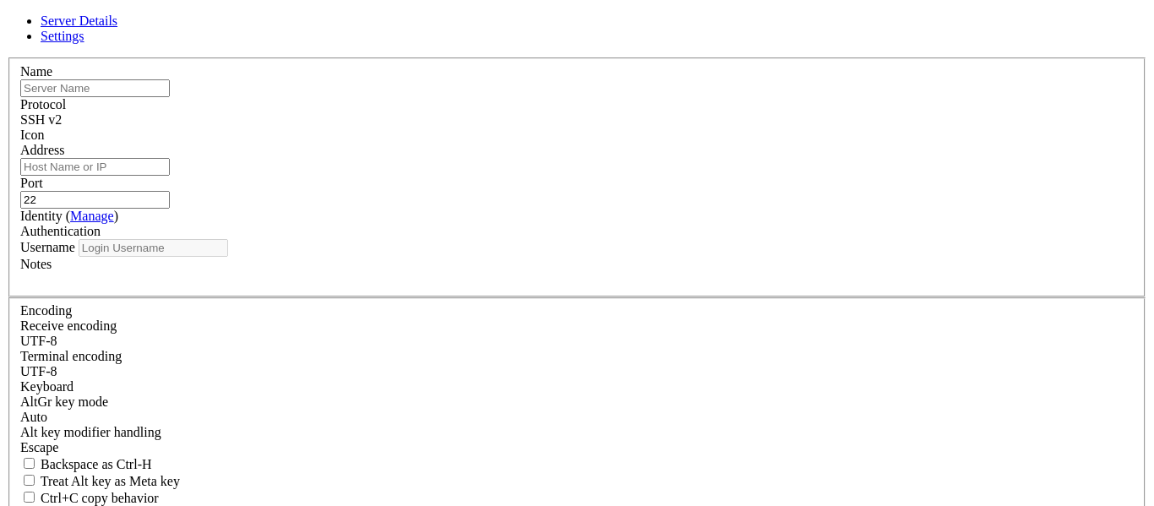
type input "bandit16"
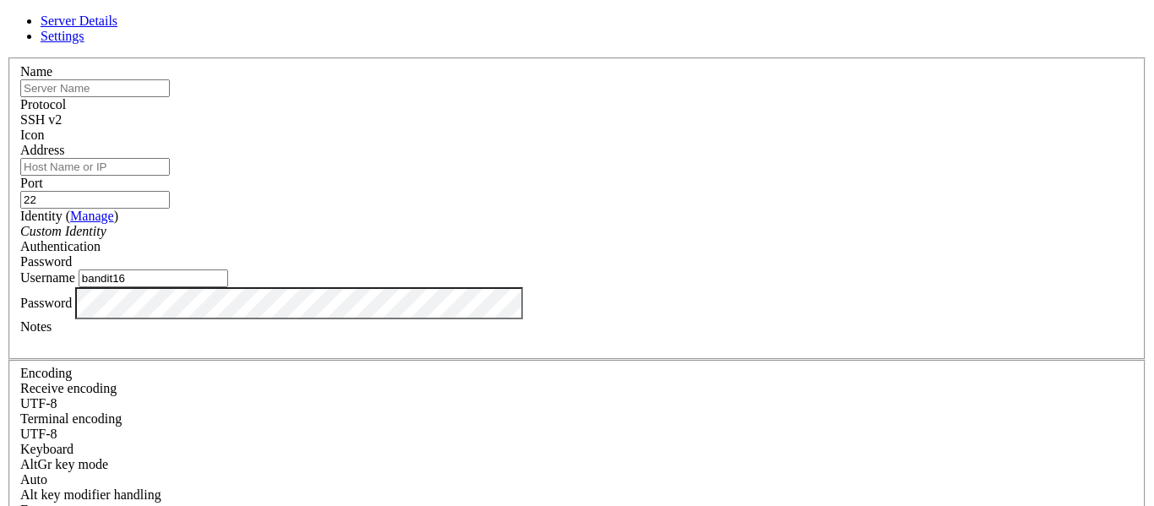
click at [267, 128] on div "Server Details Settings Name Protocol SSH v2 Icon" at bounding box center [577, 363] width 1141 height 698
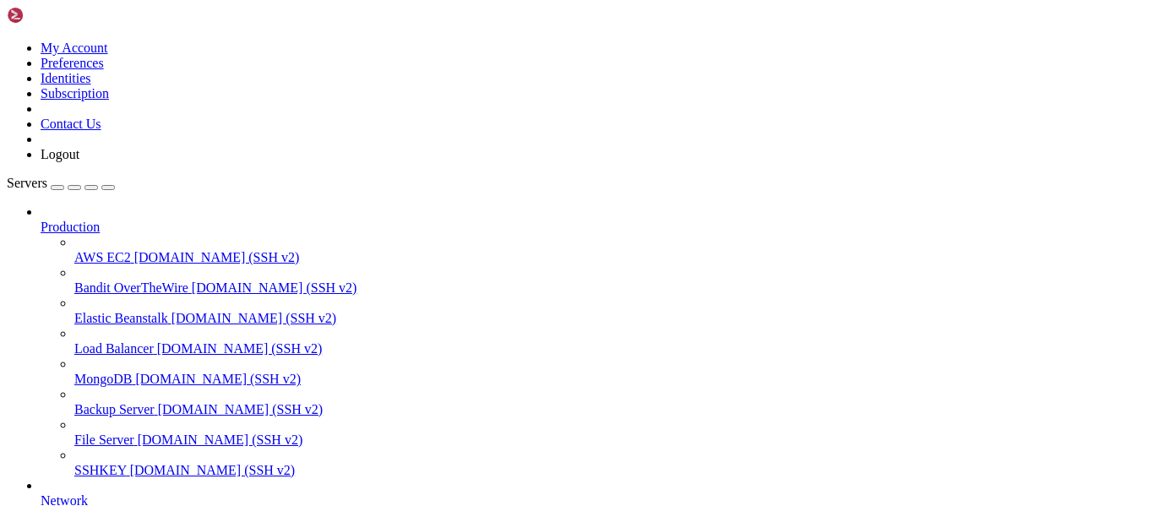
click at [108, 188] on icon "button" at bounding box center [108, 188] width 0 height 0
click at [7, 41] on link at bounding box center [7, 41] width 0 height 0
click at [140, 341] on span "Load Balancer" at bounding box center [113, 348] width 79 height 14
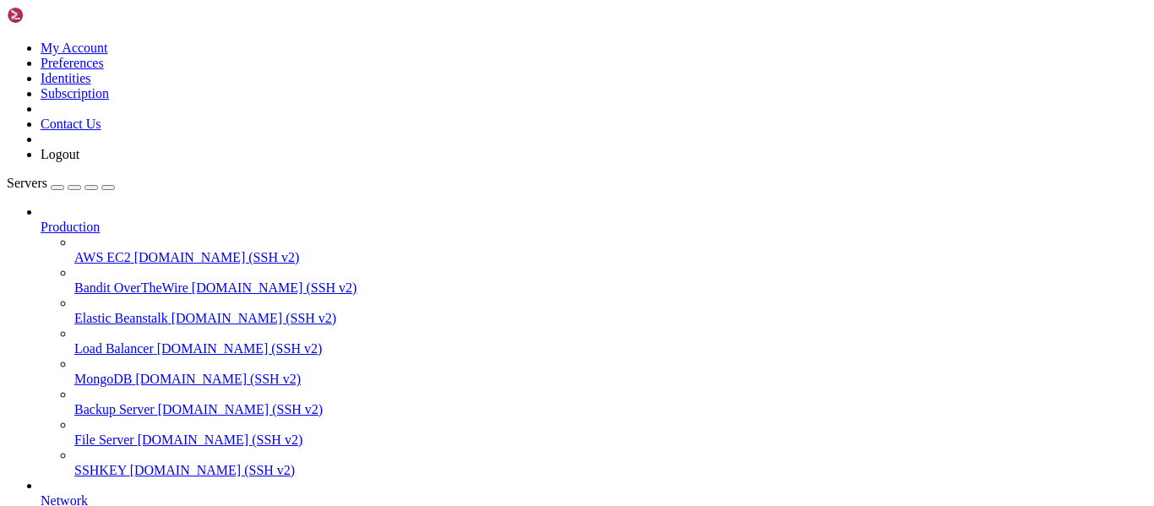
click at [140, 341] on span "Load Balancer" at bounding box center [113, 348] width 79 height 14
drag, startPoint x: 51, startPoint y: 1324, endPoint x: 39, endPoint y: 1174, distance: 150.1
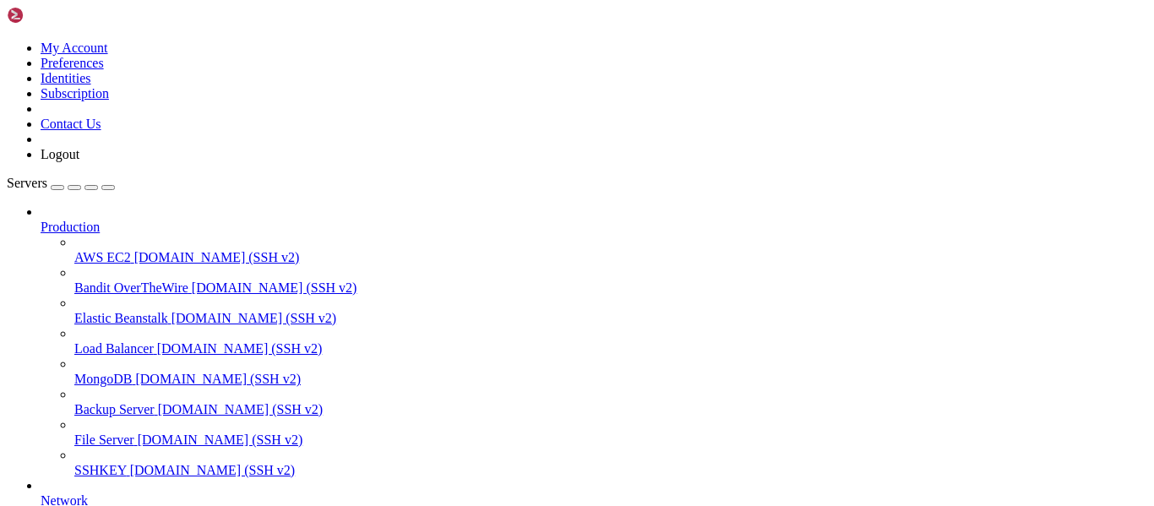
click at [127, 463] on span "SSHKEY" at bounding box center [100, 470] width 52 height 14
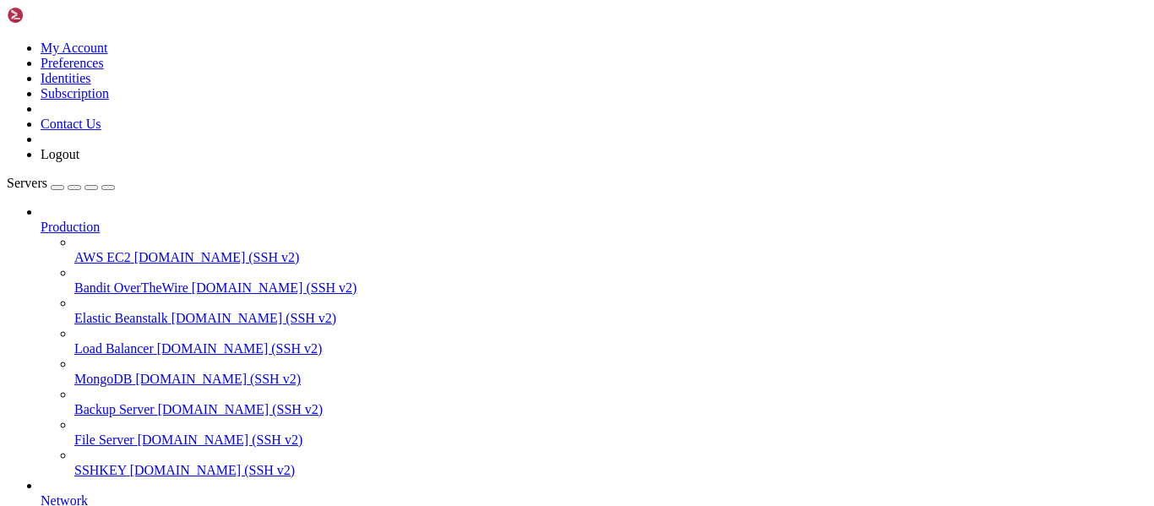
click at [98, 281] on span "Bandit OverTheWire" at bounding box center [131, 288] width 114 height 14
click at [79, 188] on div at bounding box center [577, 253] width 1154 height 506
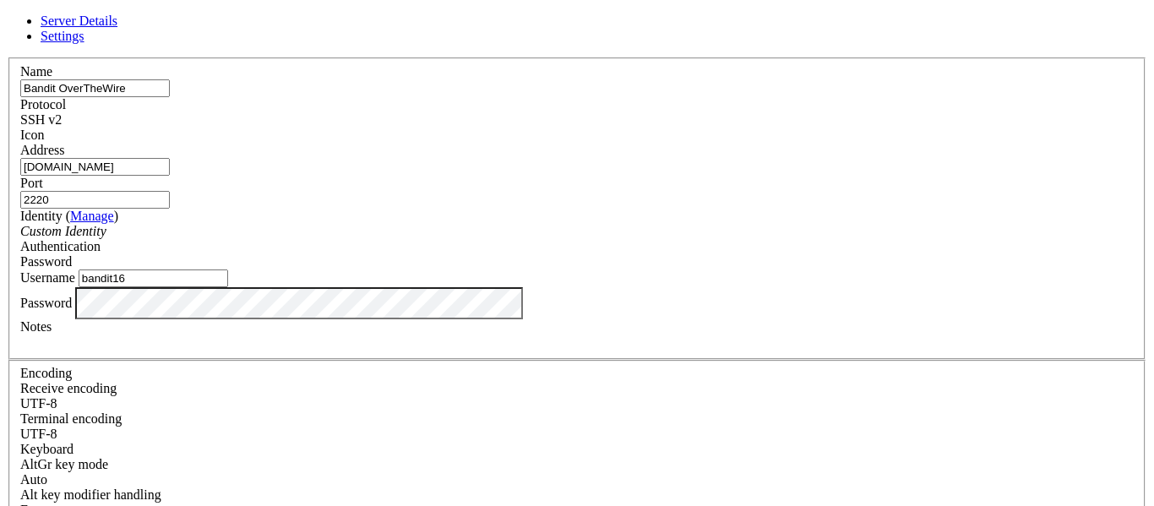
click at [228, 287] on input "bandit16" at bounding box center [154, 279] width 150 height 18
type input "bandit18"
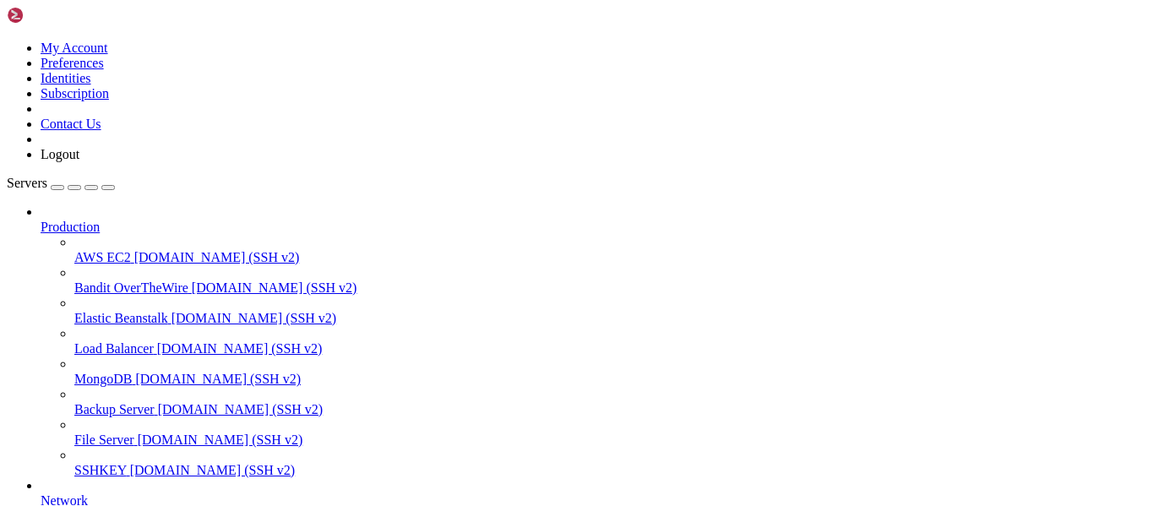
click at [157, 281] on link "Bandit OverTheWire [DOMAIN_NAME] (SSH v2)" at bounding box center [610, 288] width 1073 height 15
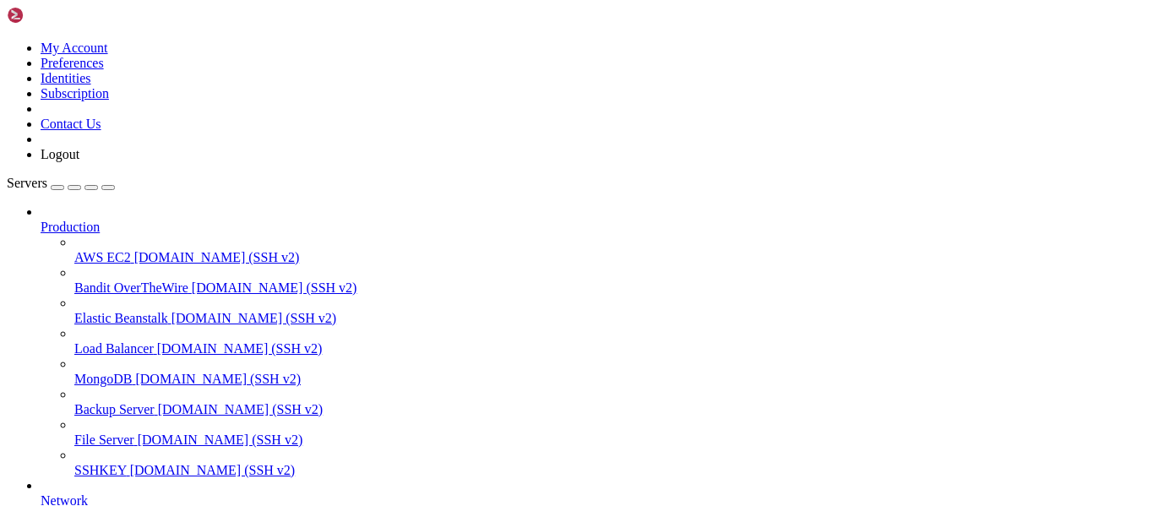
scroll to position [2191, 0]
